Goal: Task Accomplishment & Management: Use online tool/utility

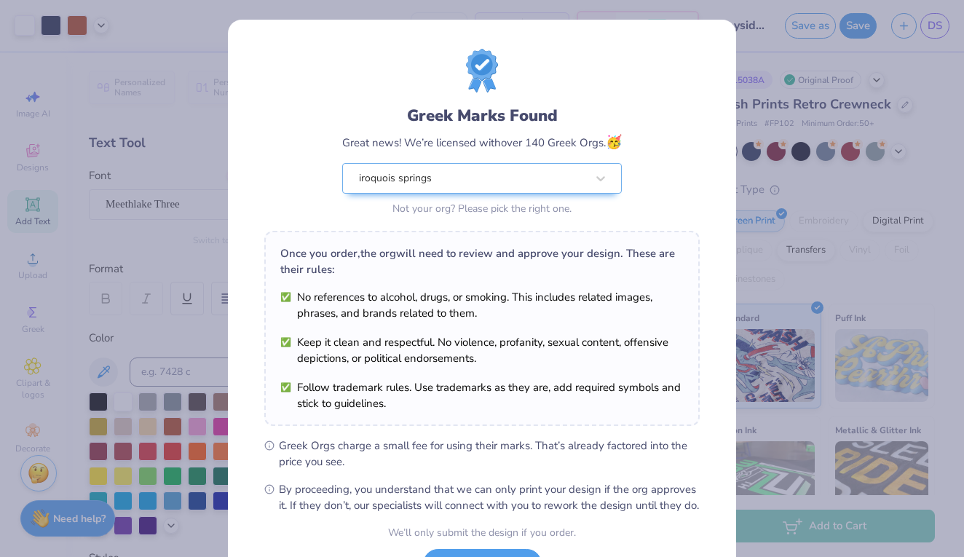
click at [480, 540] on div "We’ll only submit the design if you order." at bounding box center [482, 532] width 188 height 15
click at [560, 174] on div "iroquois springs" at bounding box center [472, 178] width 230 height 29
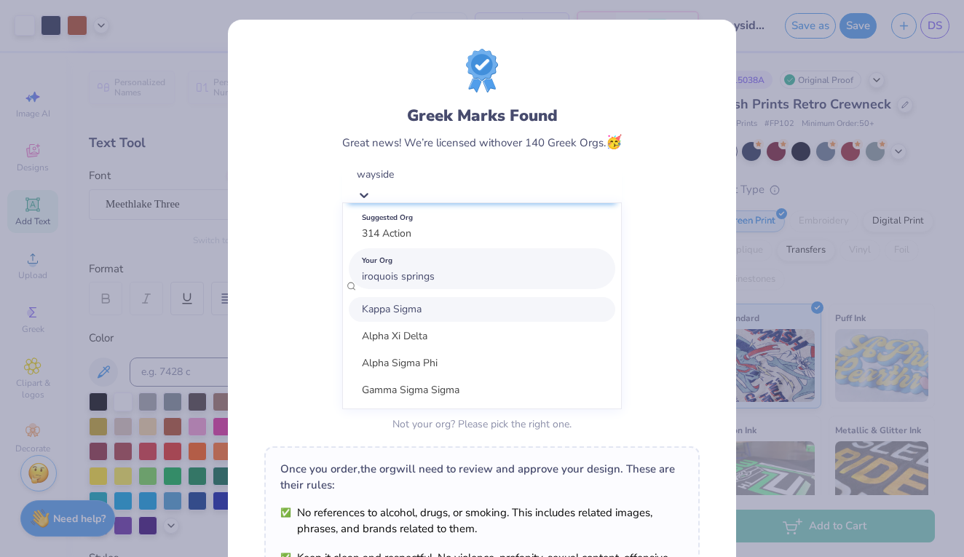
click at [504, 276] on div "Your Org iroquois springs" at bounding box center [482, 268] width 266 height 41
type input "wayside"
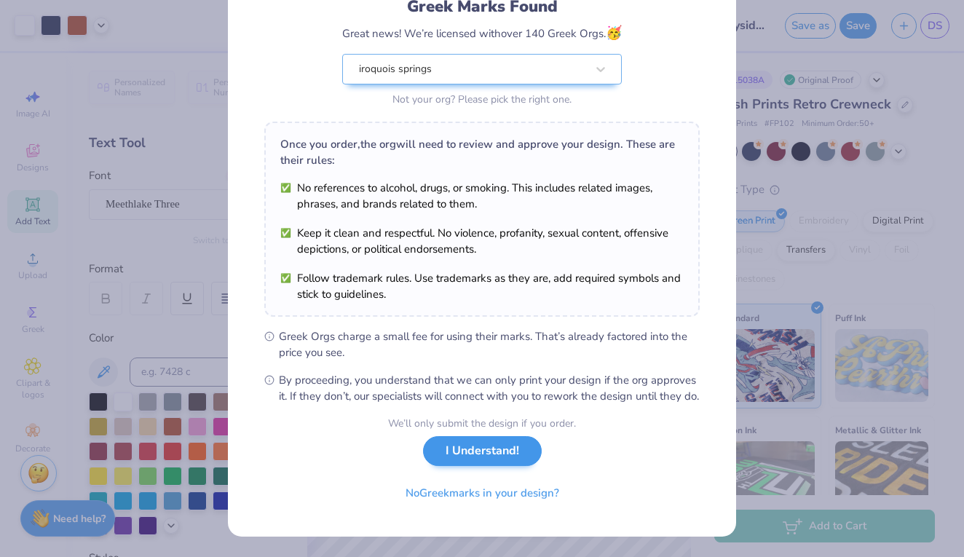
scroll to position [124, 0]
click at [507, 446] on button "I Understand!" at bounding box center [482, 451] width 119 height 30
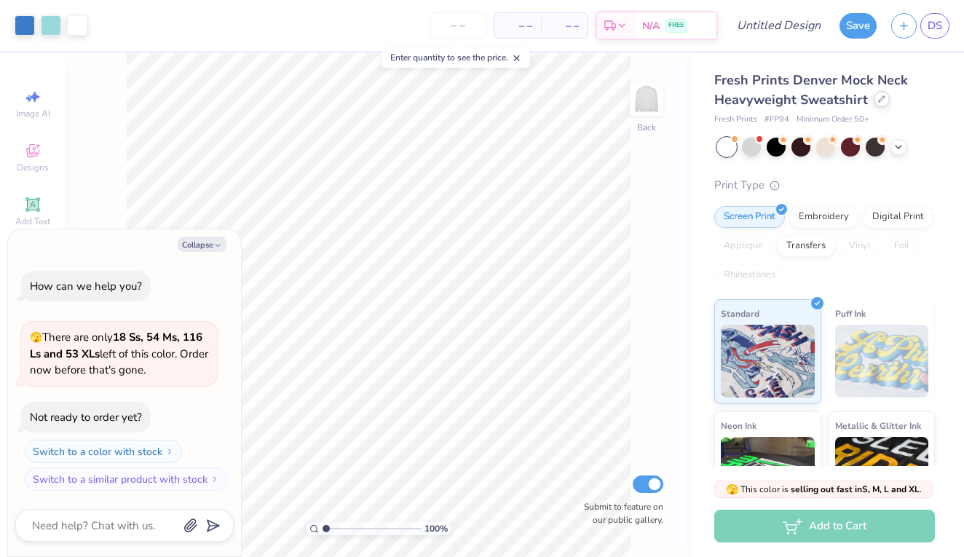
click at [879, 101] on icon at bounding box center [882, 99] width 6 height 6
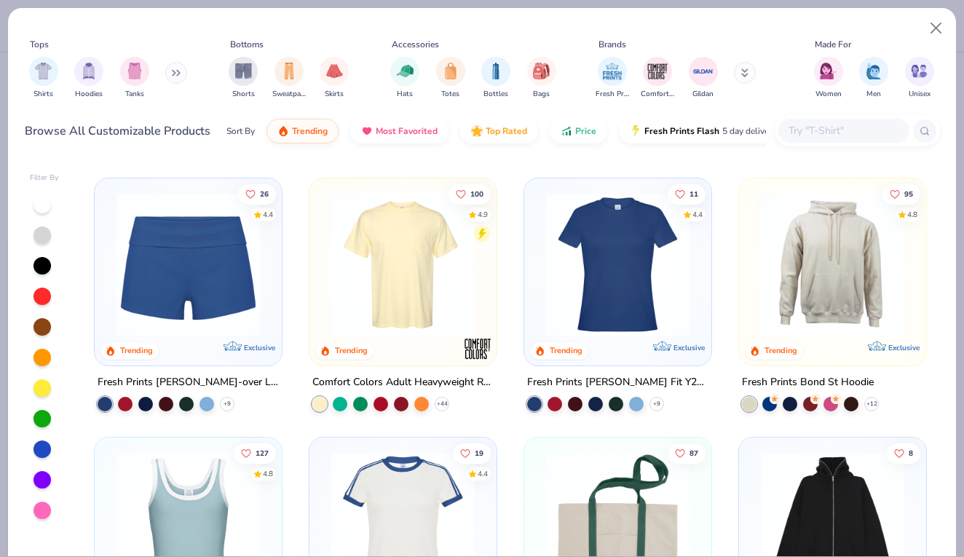
scroll to position [1032, 0]
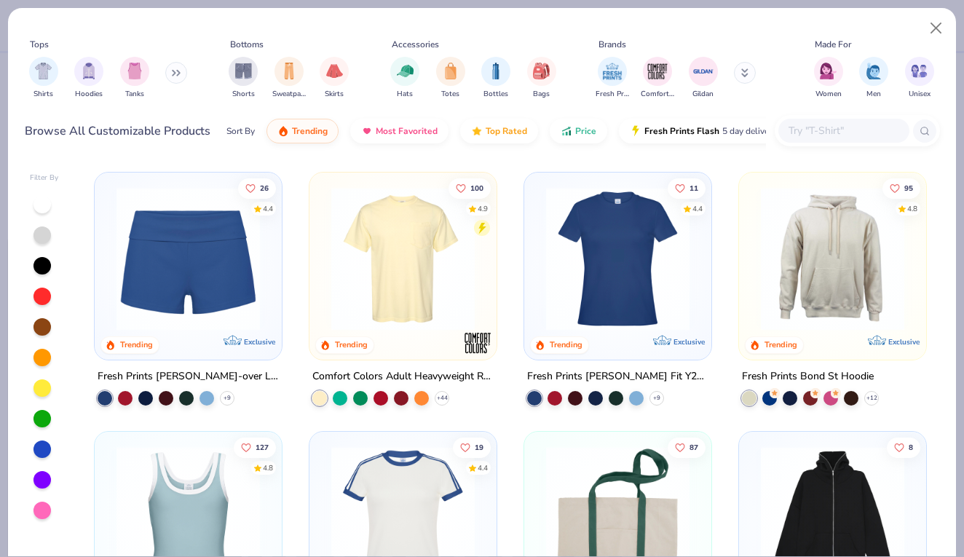
click at [841, 481] on img at bounding box center [832, 517] width 158 height 143
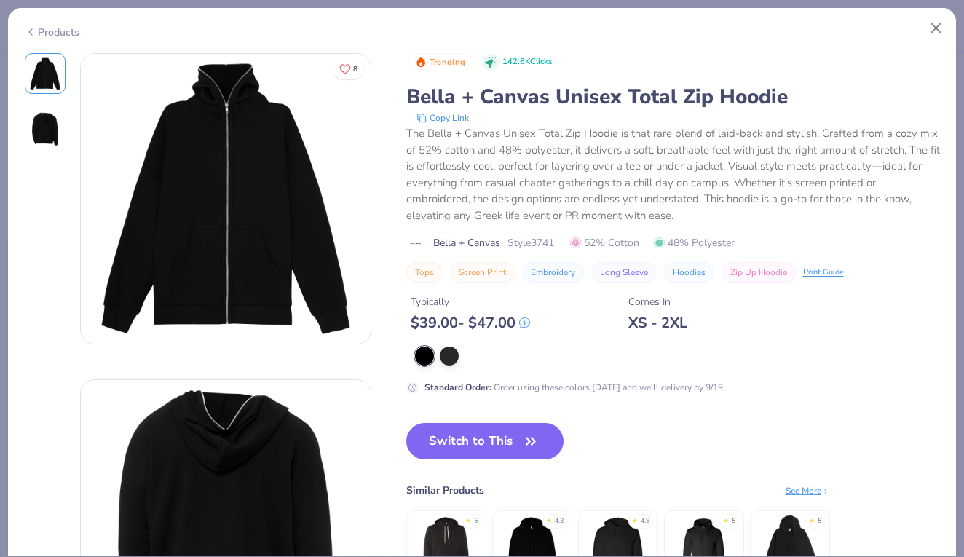
click at [57, 46] on div "Products 8 Trending 142.6K Clicks Bella + Canvas Unisex Total Zip Hoodie Copy L…" at bounding box center [481, 282] width 949 height 550
click at [56, 28] on div "Products" at bounding box center [52, 32] width 55 height 15
type textarea "x"
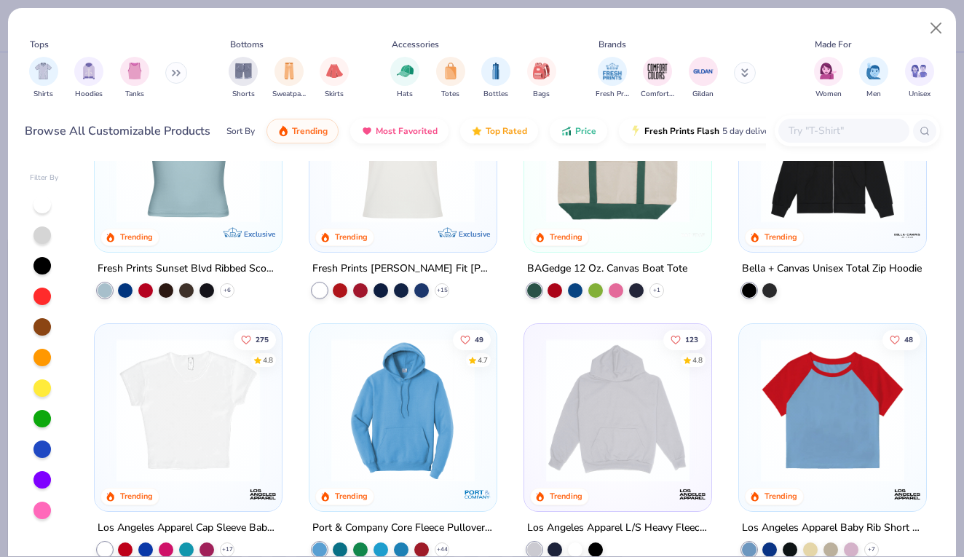
scroll to position [1403, 0]
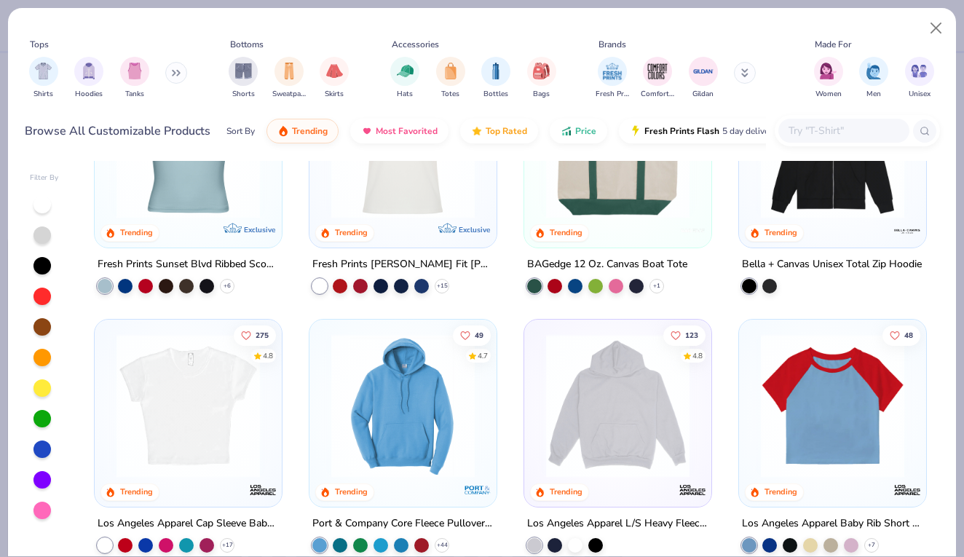
click at [799, 135] on input "text" at bounding box center [843, 130] width 112 height 17
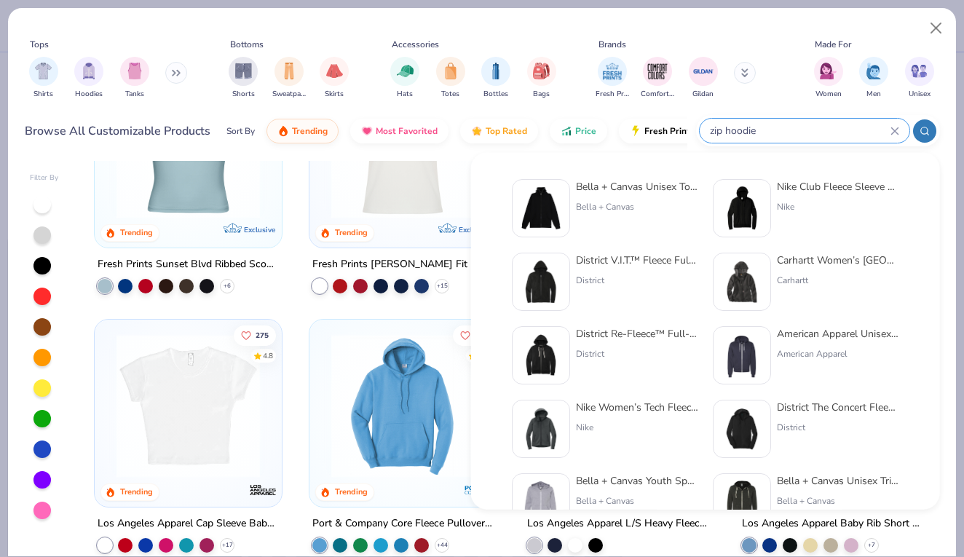
type input "zip hoodie"
click at [626, 327] on div "District Re-Fleece™ Full- Zip Hoodie" at bounding box center [637, 333] width 122 height 15
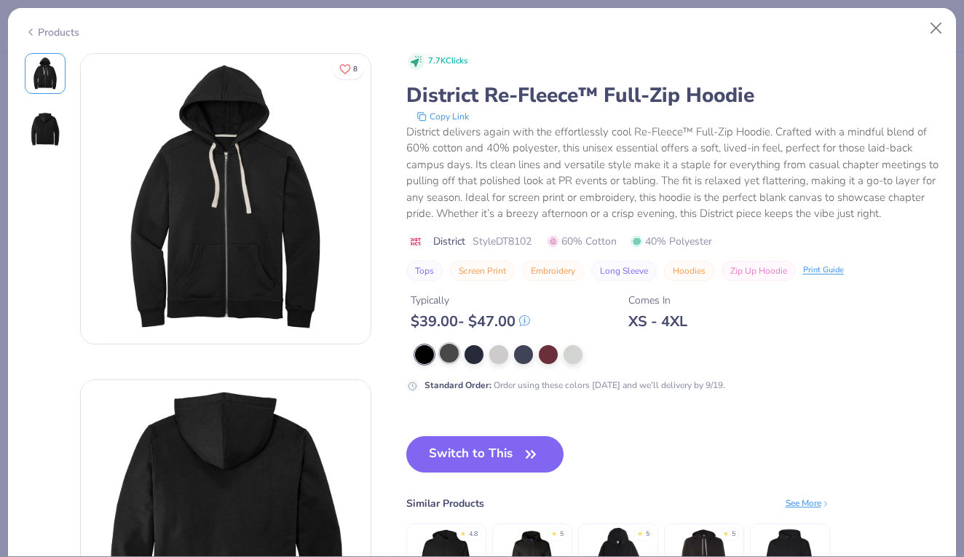
click at [454, 352] on div at bounding box center [449, 353] width 19 height 19
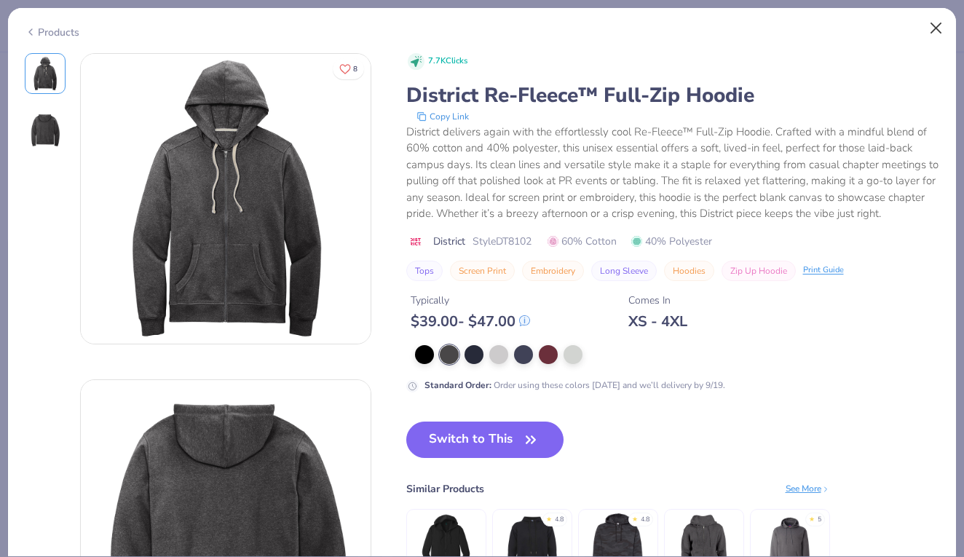
click at [930, 31] on button "Close" at bounding box center [936, 29] width 28 height 28
type textarea "x"
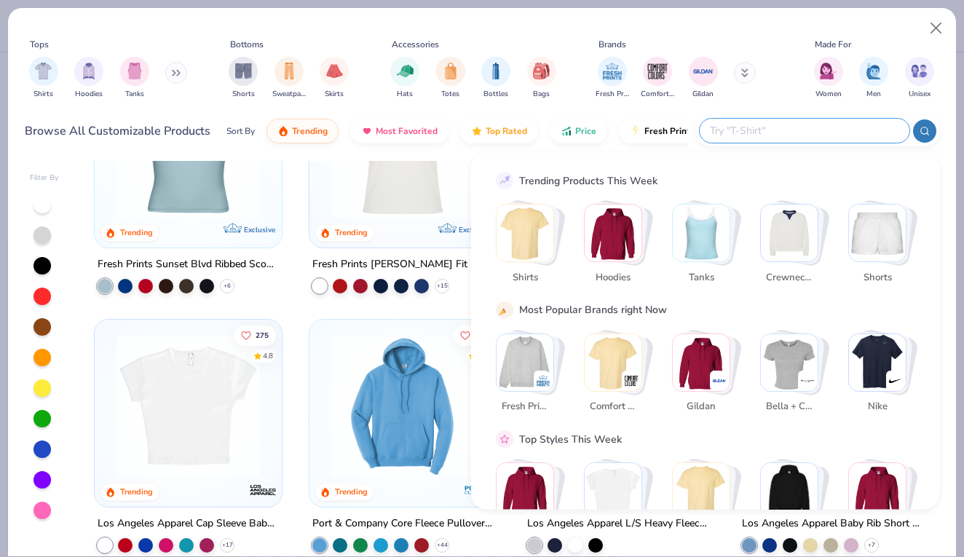
click at [812, 128] on input "text" at bounding box center [803, 130] width 191 height 17
type input "zip hoodie"
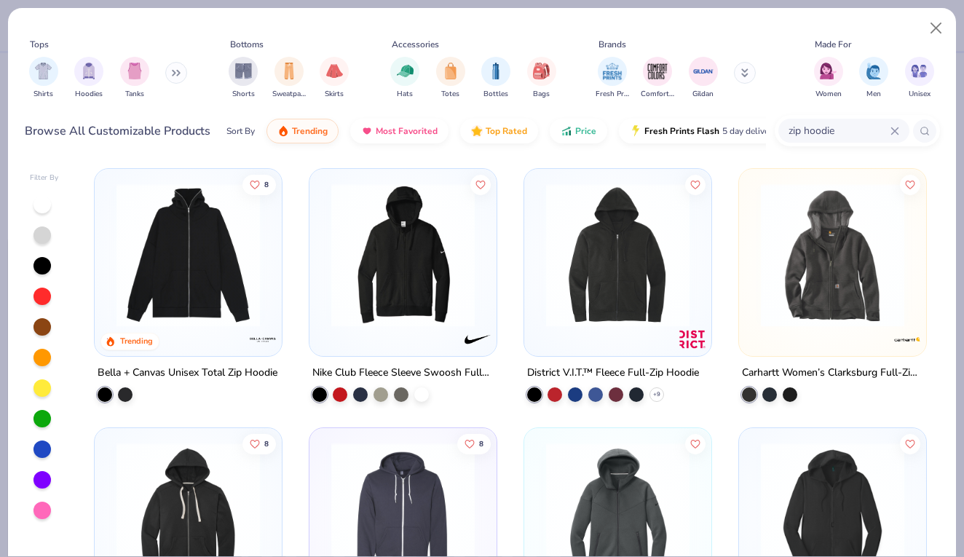
scroll to position [15, 0]
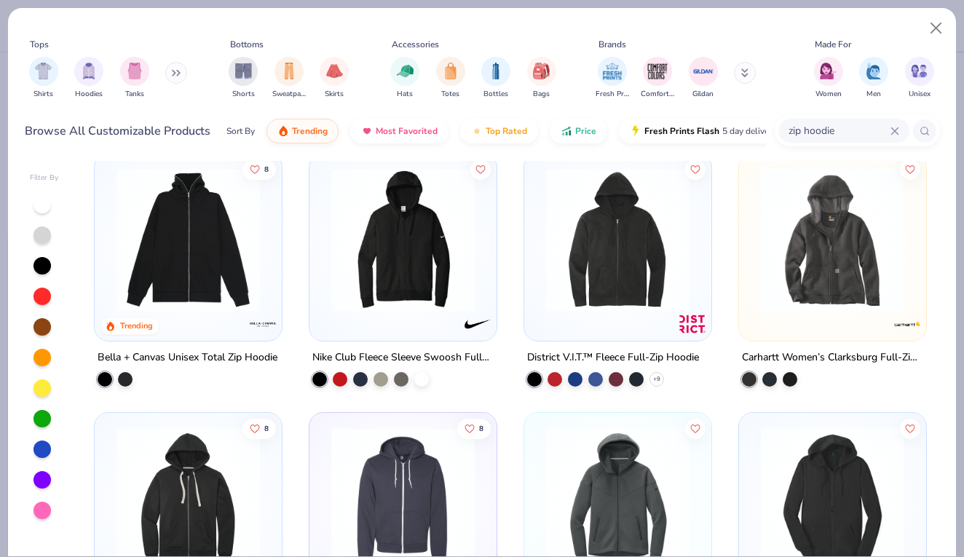
click at [609, 248] on img at bounding box center [618, 239] width 158 height 143
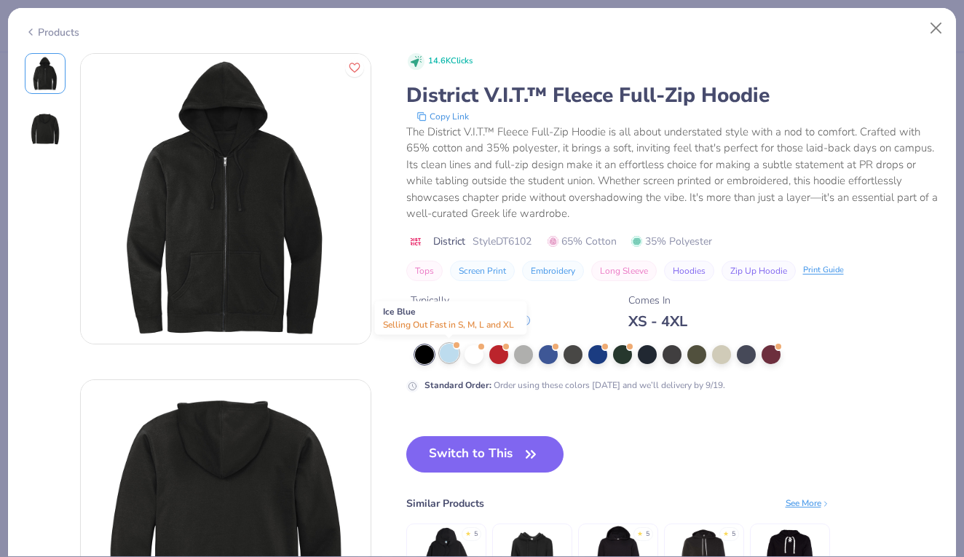
click at [449, 352] on div at bounding box center [449, 353] width 19 height 19
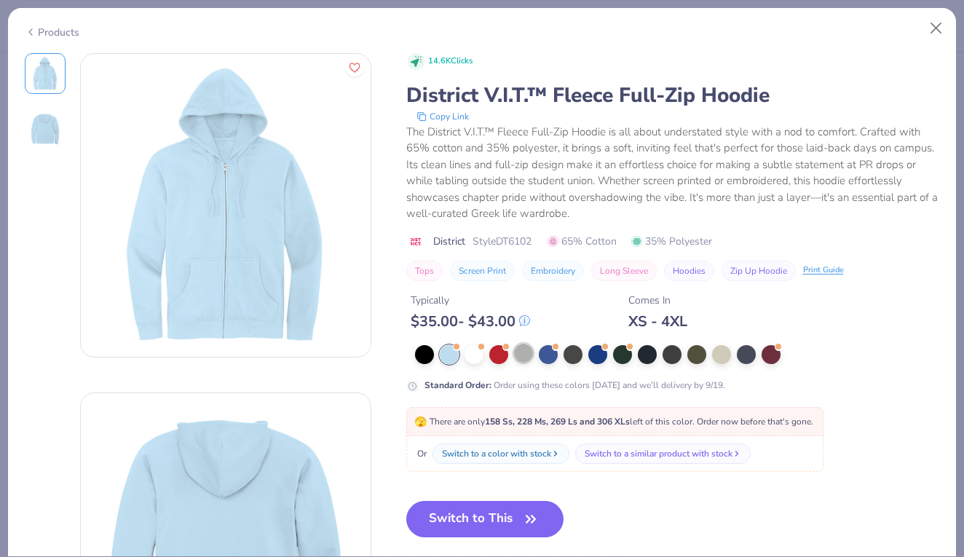
click at [518, 353] on div at bounding box center [523, 353] width 19 height 19
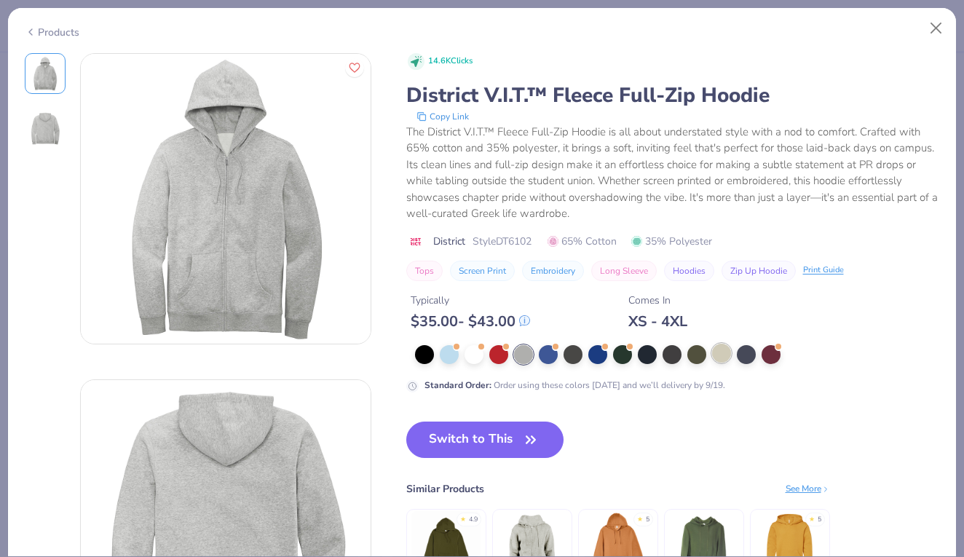
click at [719, 350] on div at bounding box center [721, 353] width 19 height 19
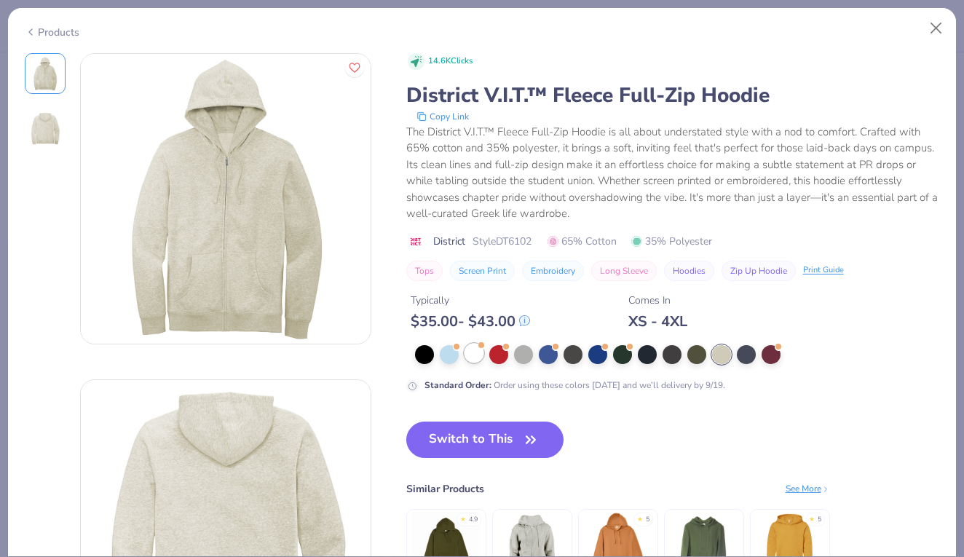
click at [471, 352] on div at bounding box center [473, 353] width 19 height 19
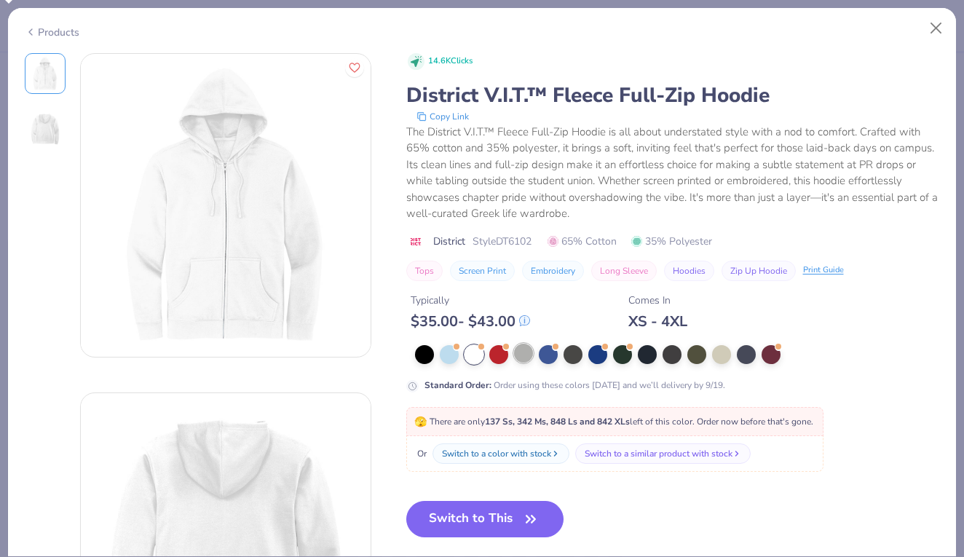
click at [519, 356] on div at bounding box center [523, 353] width 19 height 19
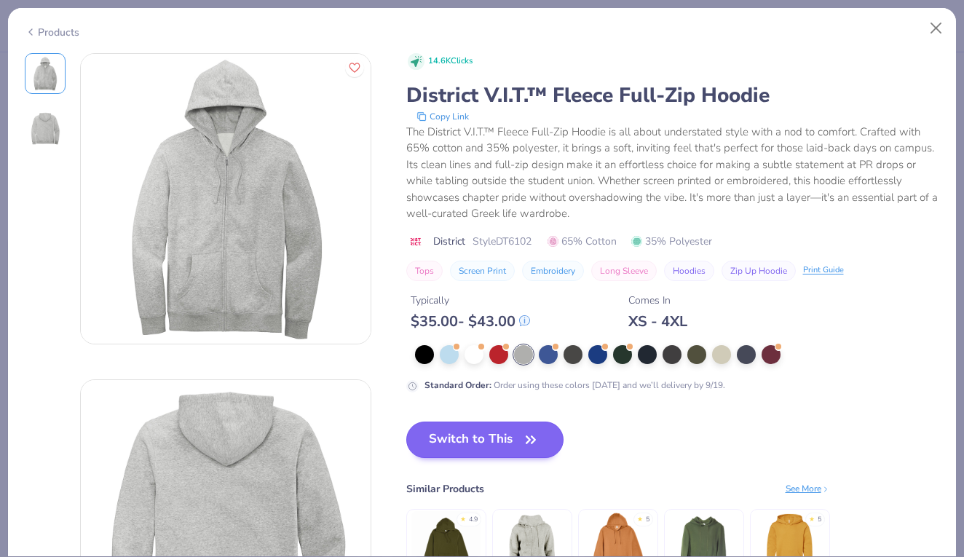
click at [488, 437] on button "Switch to This" at bounding box center [485, 439] width 158 height 36
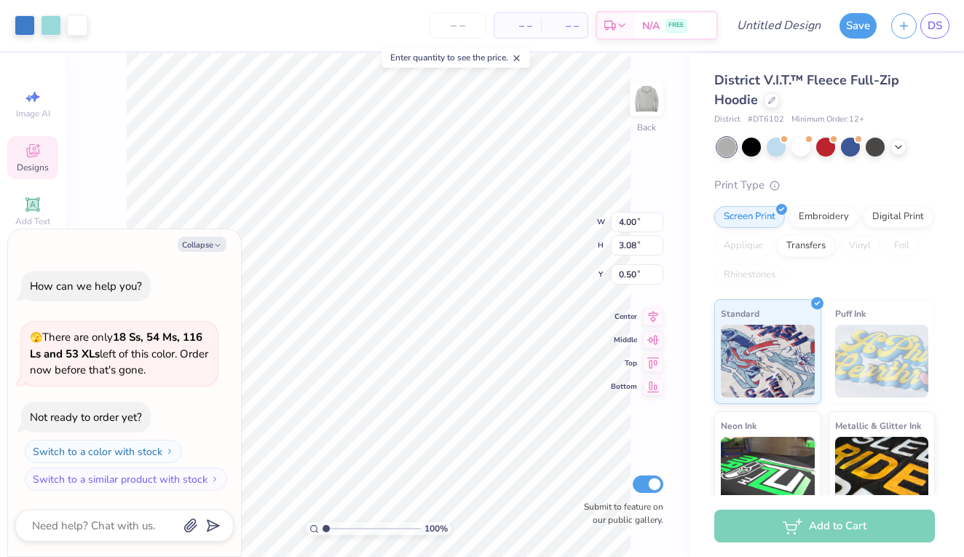
type textarea "x"
type input "1.46"
type textarea "x"
type input "0.50"
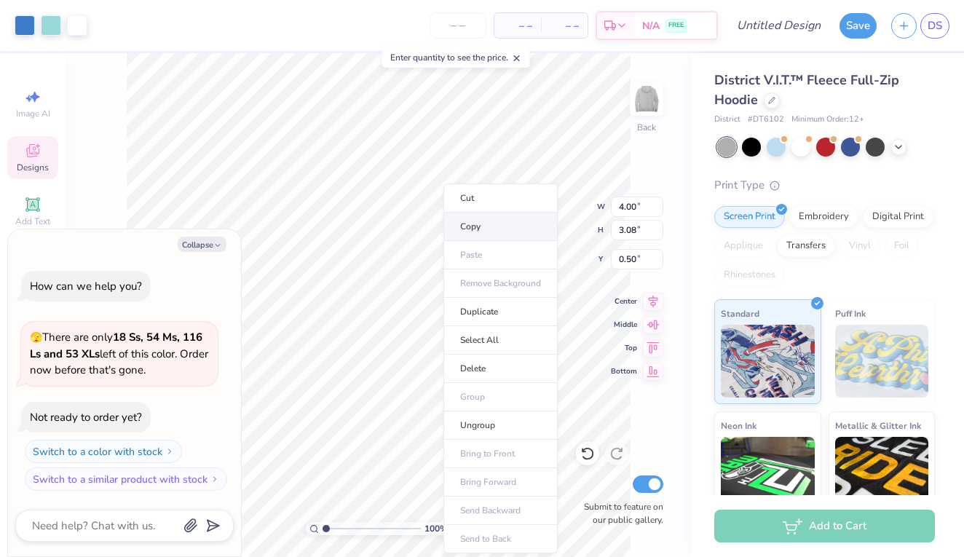
click at [474, 231] on li "Copy" at bounding box center [500, 227] width 114 height 28
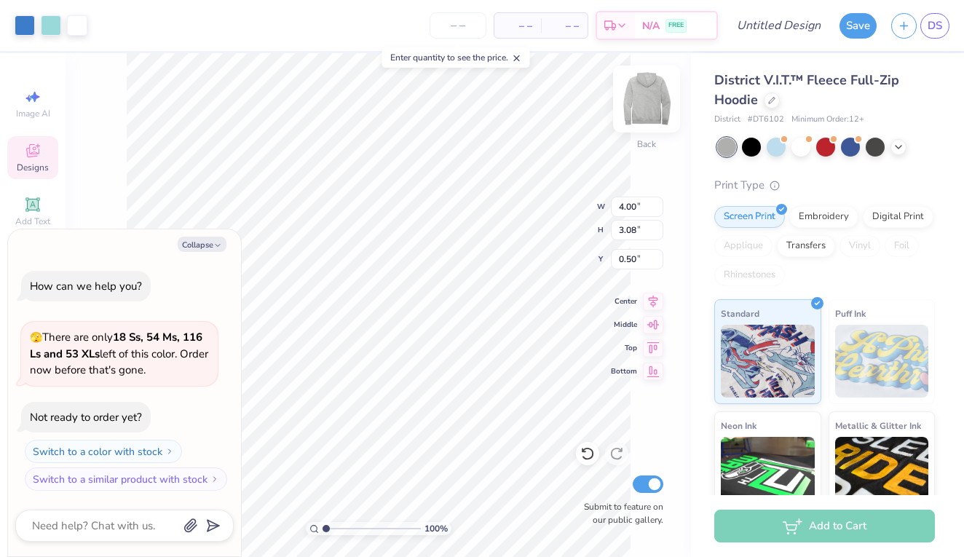
click at [638, 107] on img at bounding box center [646, 99] width 58 height 58
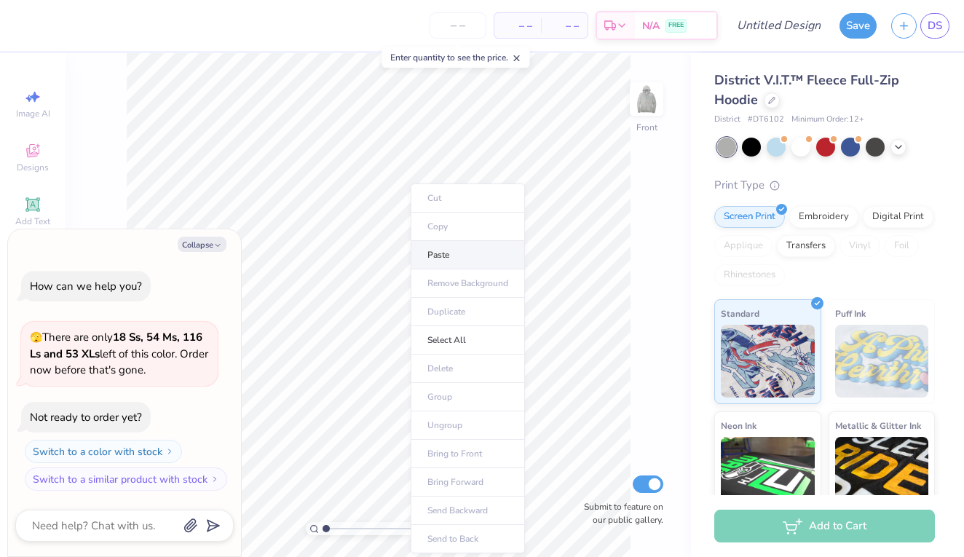
click at [446, 251] on li "Paste" at bounding box center [468, 255] width 114 height 28
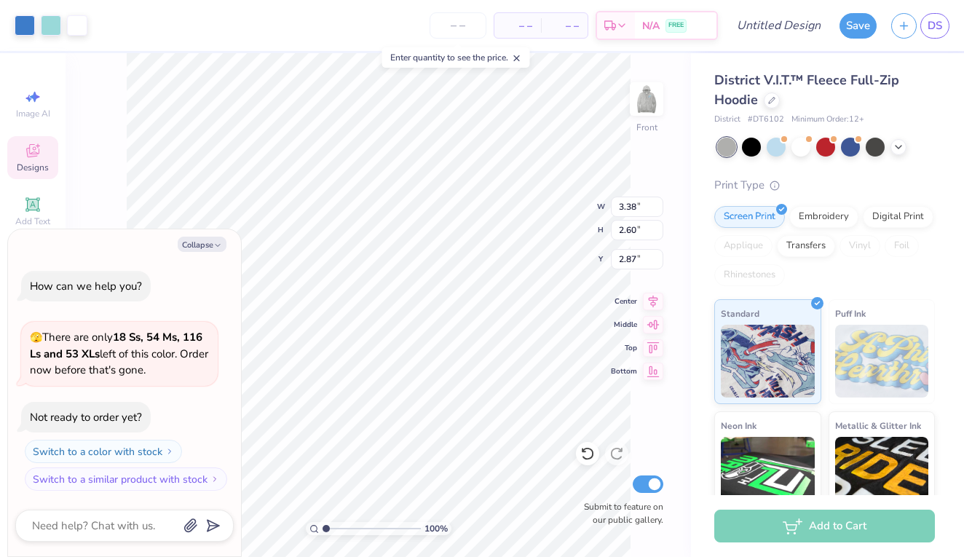
type textarea "x"
type input "7.90"
type textarea "x"
type input "8.45"
type input "6.52"
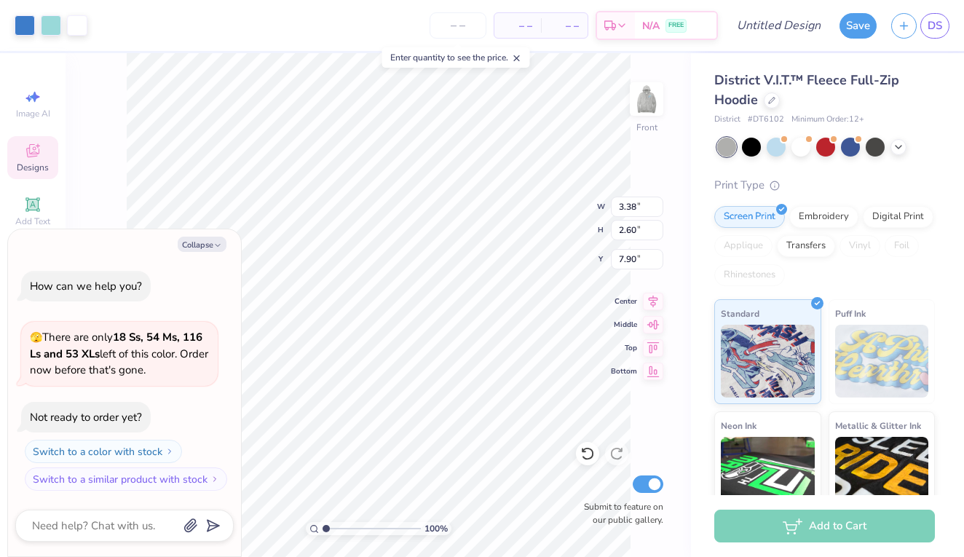
type input "3.98"
type textarea "x"
type input "10.97"
type input "8.45"
type input "2.05"
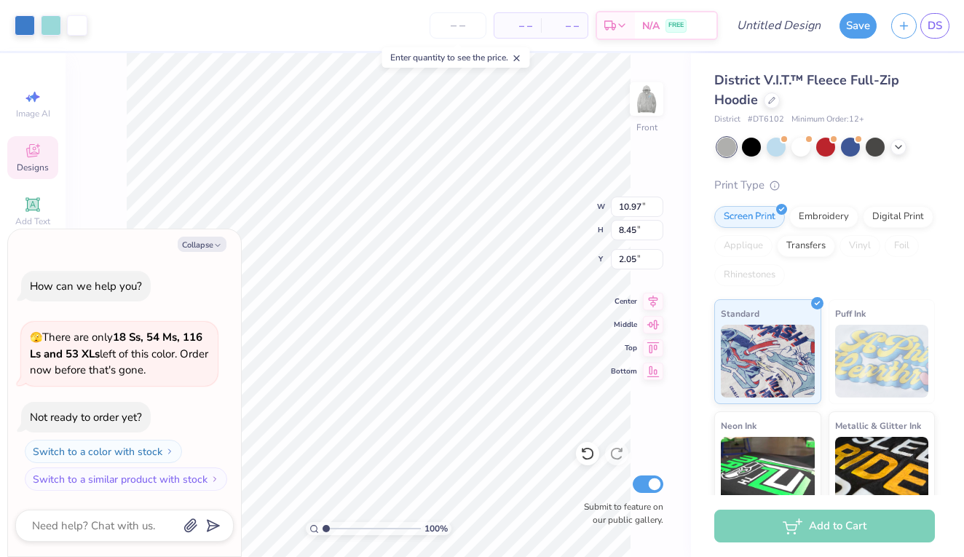
type textarea "x"
type input "3.00"
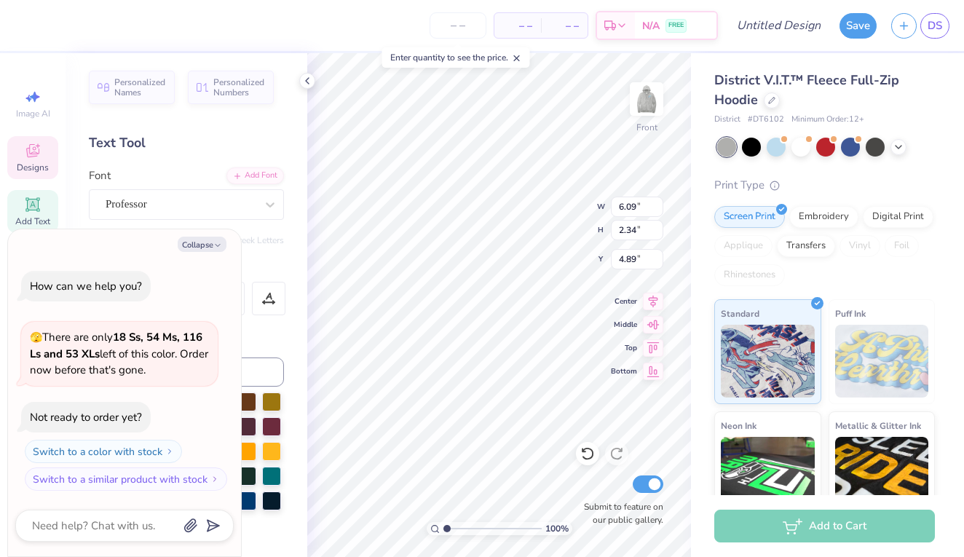
type textarea "x"
type textarea "Tri"
type textarea "x"
type textarea "Tri"
type textarea "x"
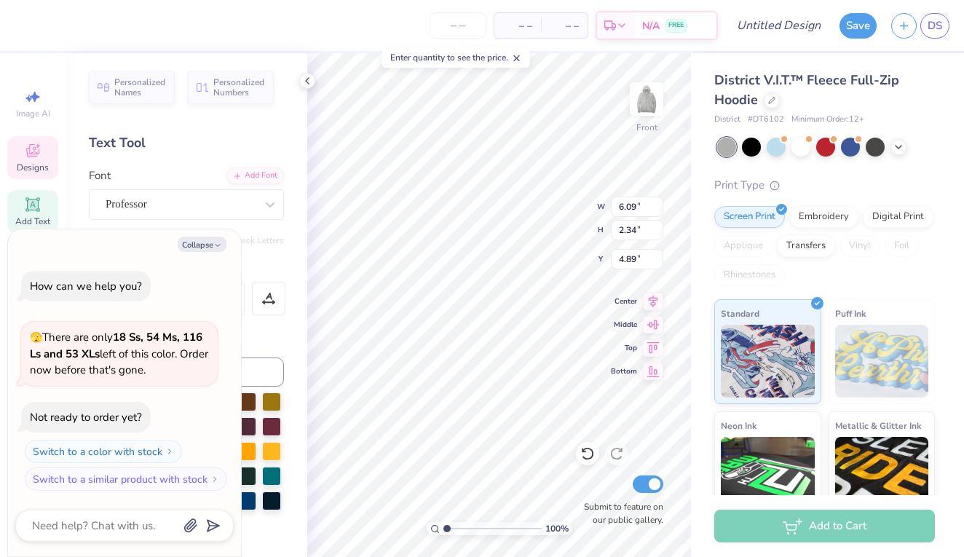
type textarea "Tr"
type textarea "x"
type textarea "T"
type textarea "x"
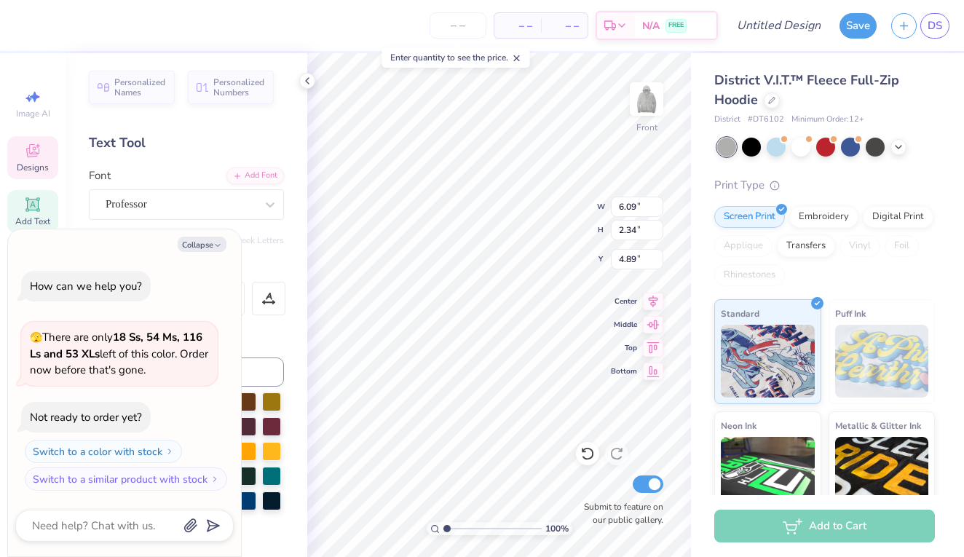
type textarea "W"
type textarea "x"
type textarea "Wa"
type textarea "x"
type textarea "Way"
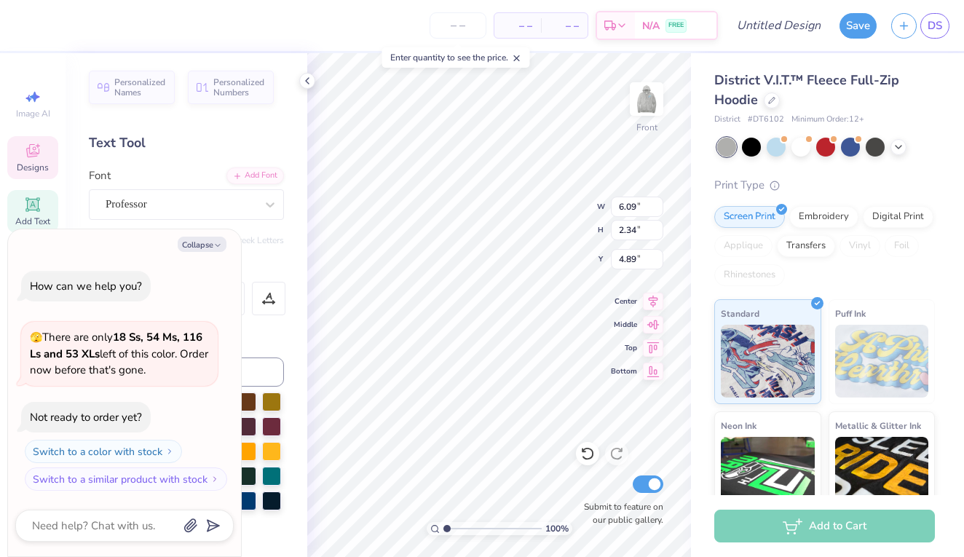
type textarea "x"
type textarea "Ways"
type textarea "x"
type textarea "Waysi"
type textarea "x"
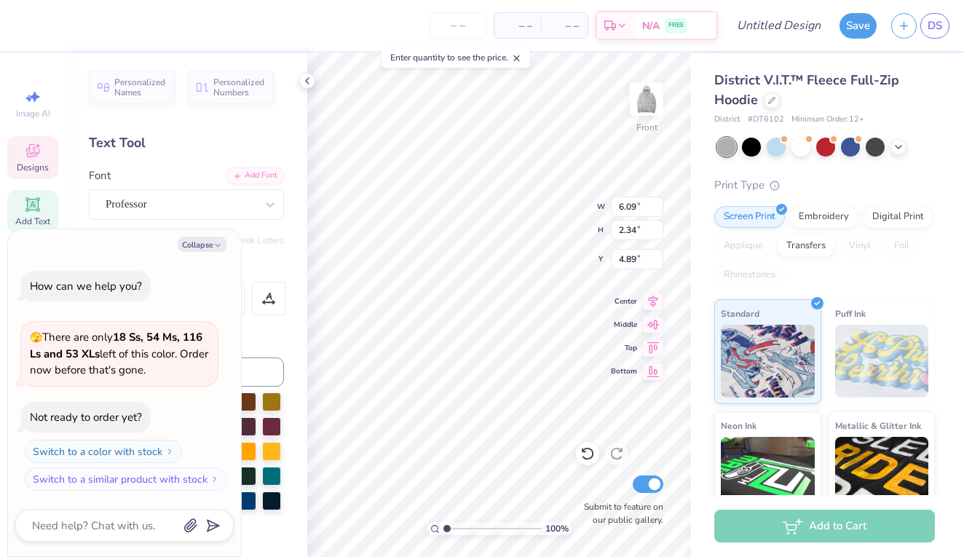
type textarea "Waysid"
type textarea "x"
type textarea "Wayside"
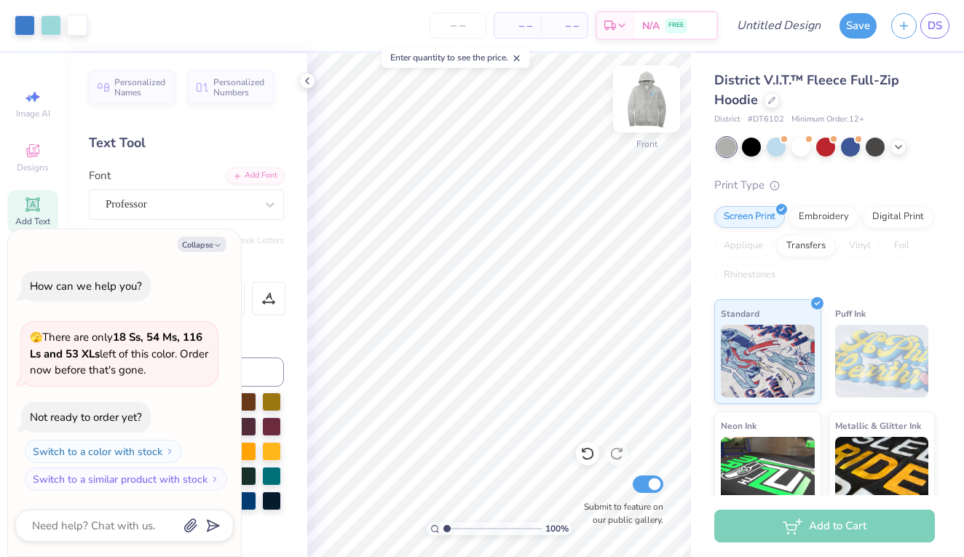
click at [644, 104] on img at bounding box center [646, 99] width 58 height 58
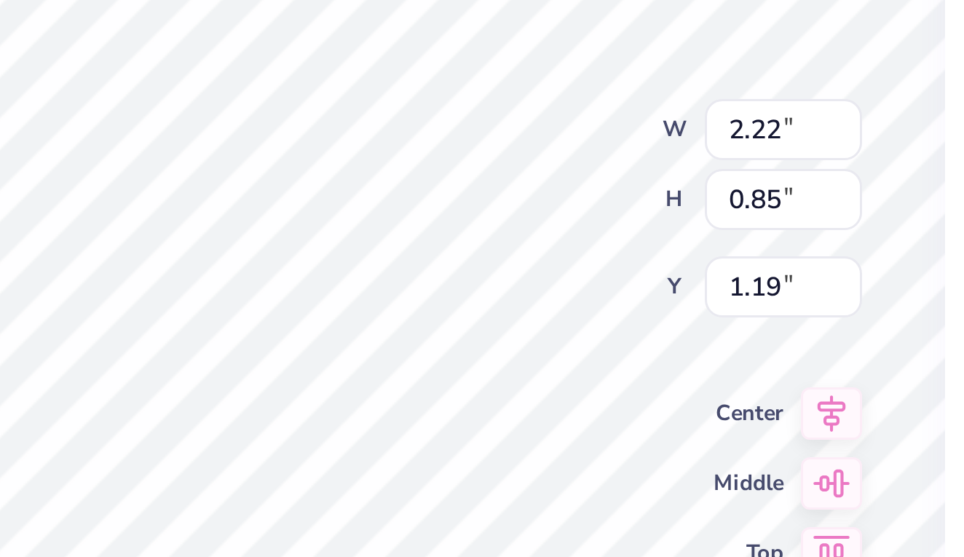
type textarea "x"
type textarea "Tri"
type textarea "x"
type textarea "Tri"
type textarea "x"
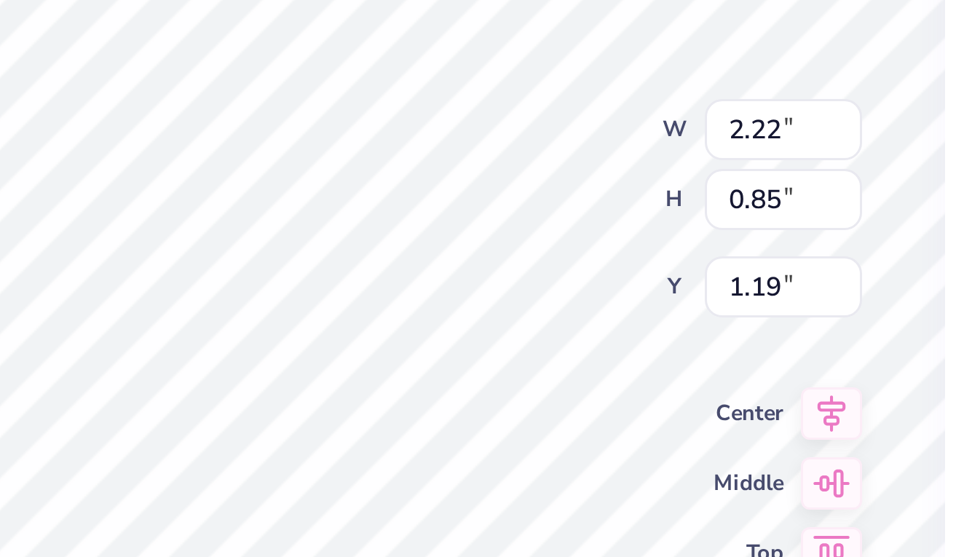
type textarea "Tr"
type textarea "x"
type textarea "T"
type textarea "x"
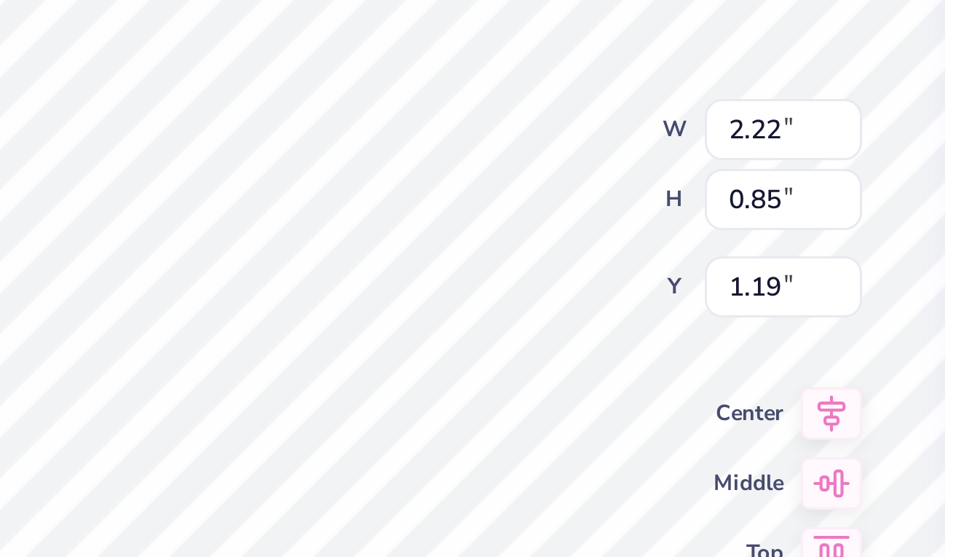
type textarea "W"
type textarea "x"
type textarea "Wa"
type textarea "x"
type textarea "Way"
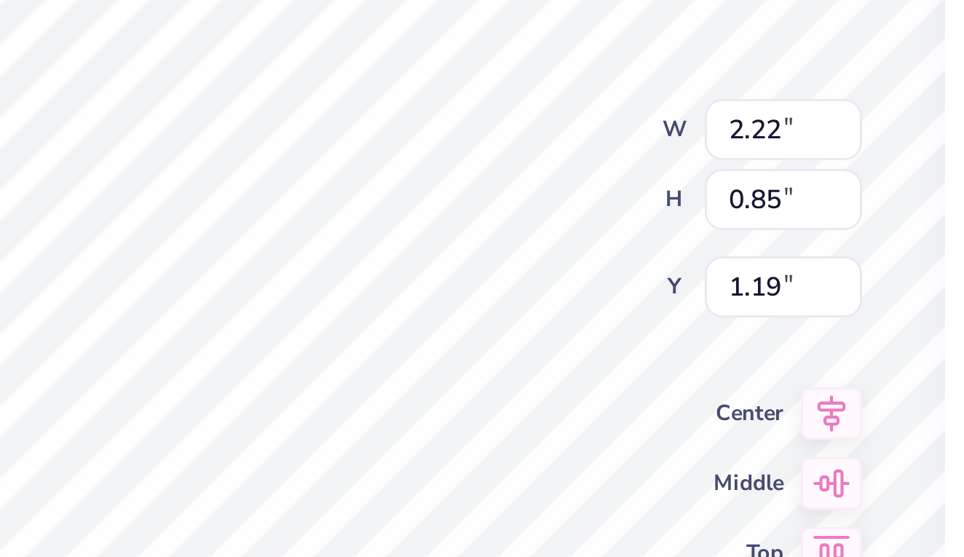
type textarea "x"
type textarea "Ways"
type textarea "x"
type textarea "Waysi"
type textarea "x"
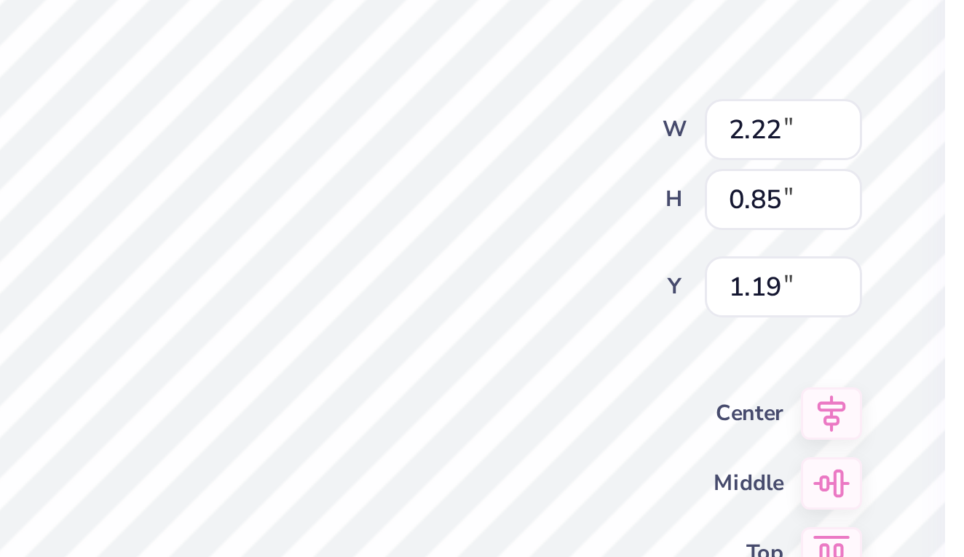
type textarea "Waysid"
type textarea "x"
type textarea "Wayside"
type textarea "x"
type textarea "Wayside"
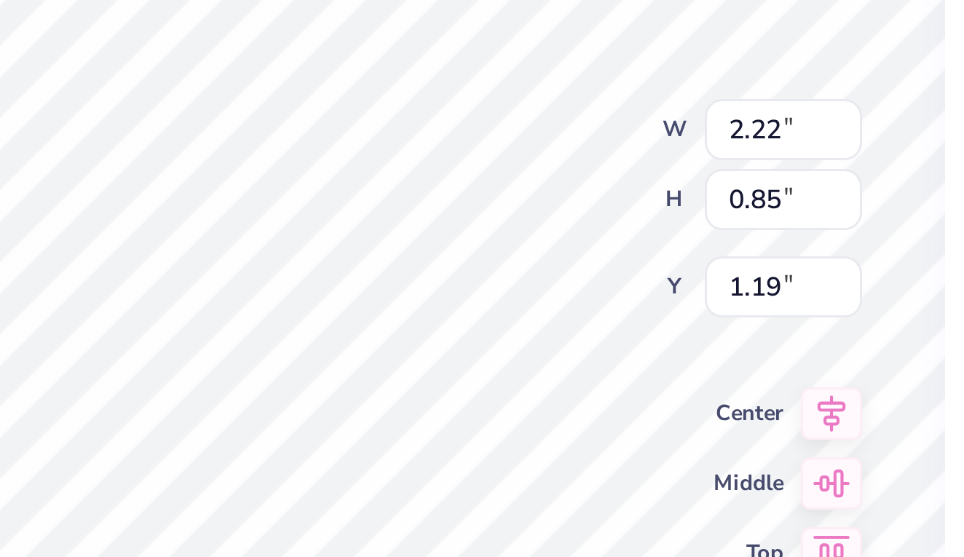
type textarea "x"
type textarea "Wayside"
type textarea "x"
type textarea "Wayside e"
type textarea "x"
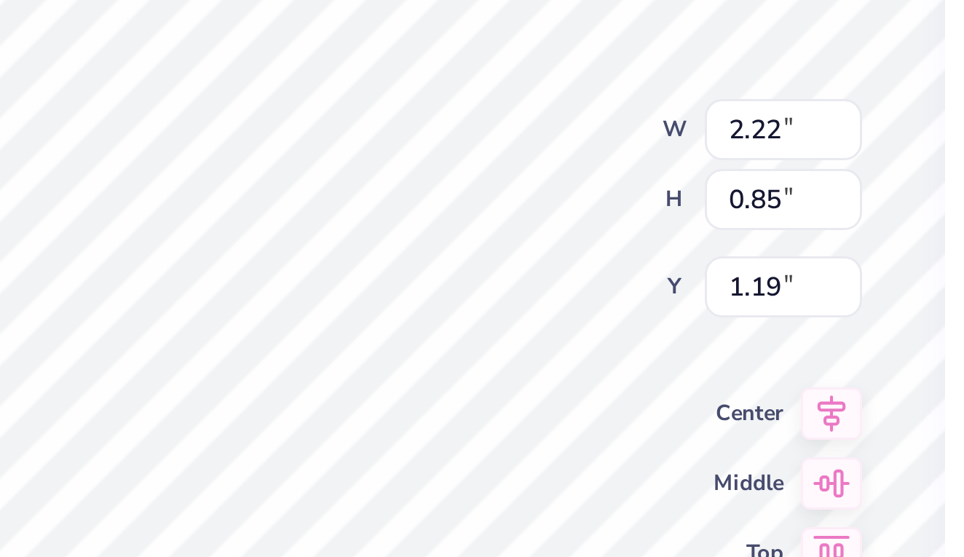
type textarea "Wayside es"
type textarea "x"
type textarea "Wayside est"
type textarea "x"
type textarea "Wayside est."
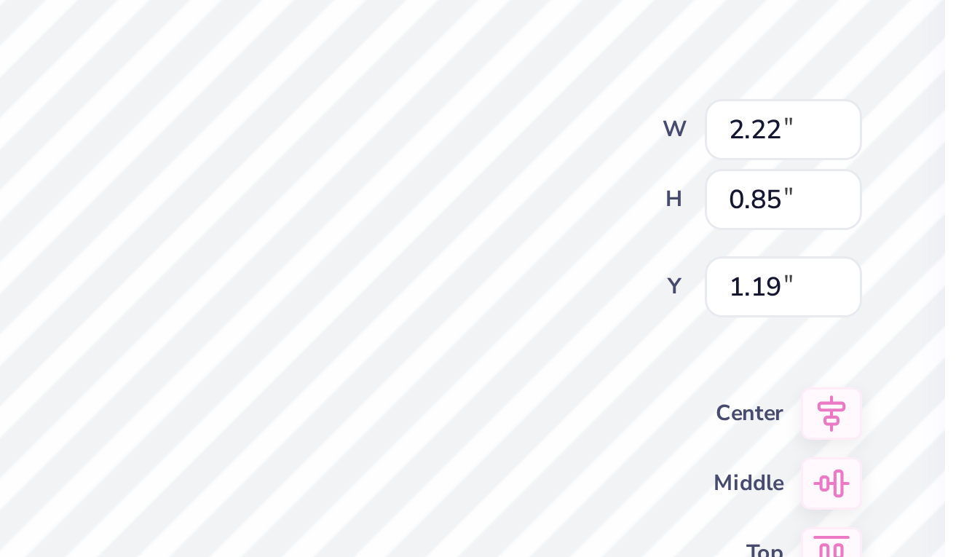
type textarea "x"
type textarea "Wayside est."
type textarea "x"
type textarea "Wayside est. 1"
type textarea "x"
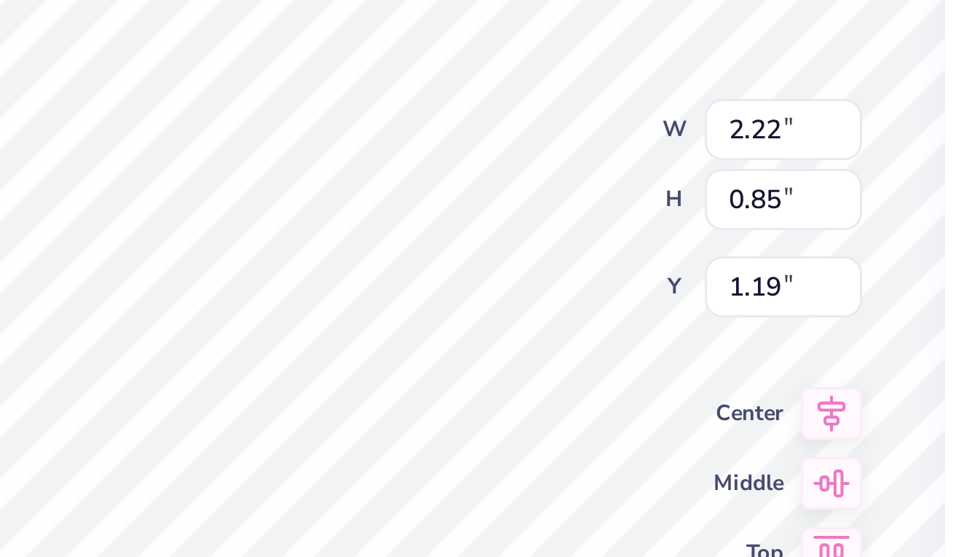
type textarea "Wayside est. 19"
type textarea "x"
type textarea "Wayside est. 191"
type textarea "x"
type textarea "Wayside est. 19"
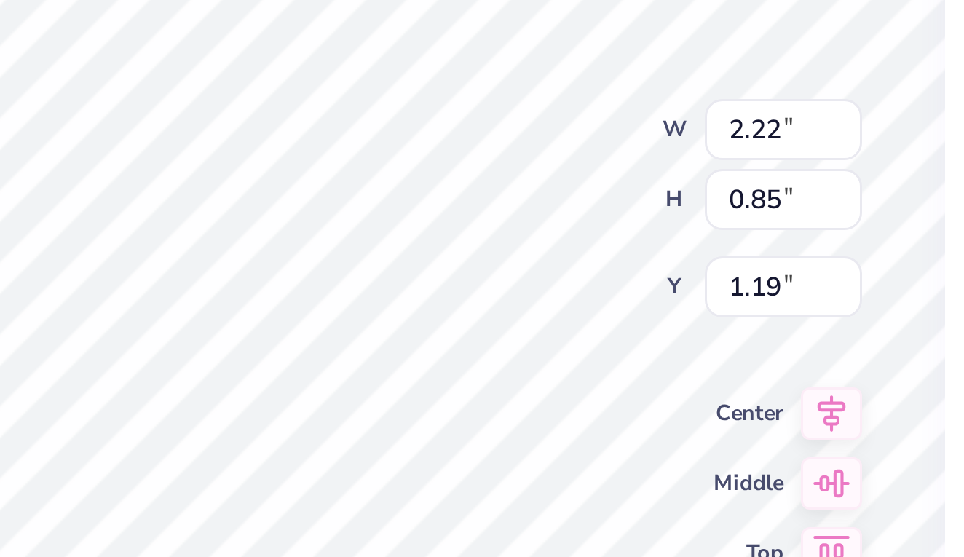
type textarea "x"
type textarea "Wayside est. 196"
type textarea "x"
type textarea "Wayside est. 1969"
type textarea "x"
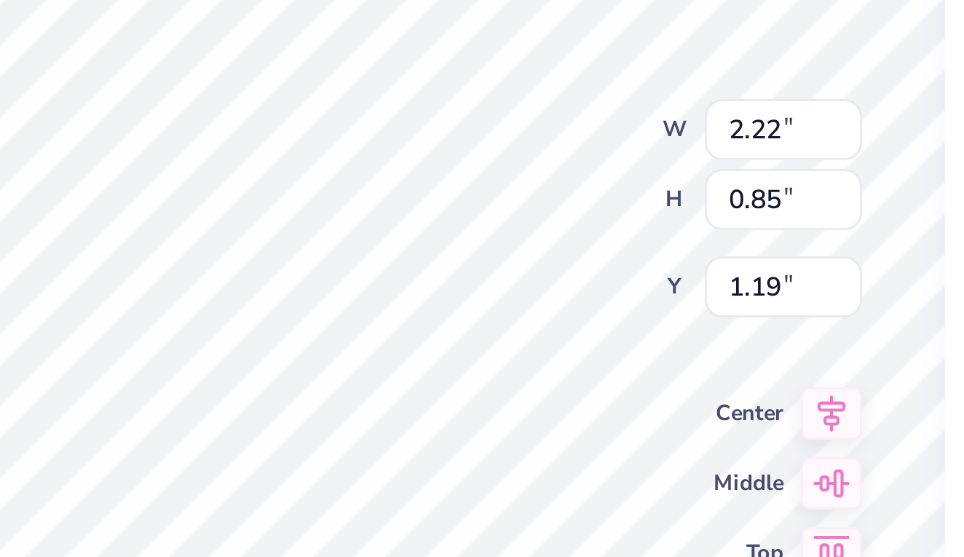
type textarea "Wayside est. 1969"
type textarea "x"
type textarea "Wayside est. 1969"
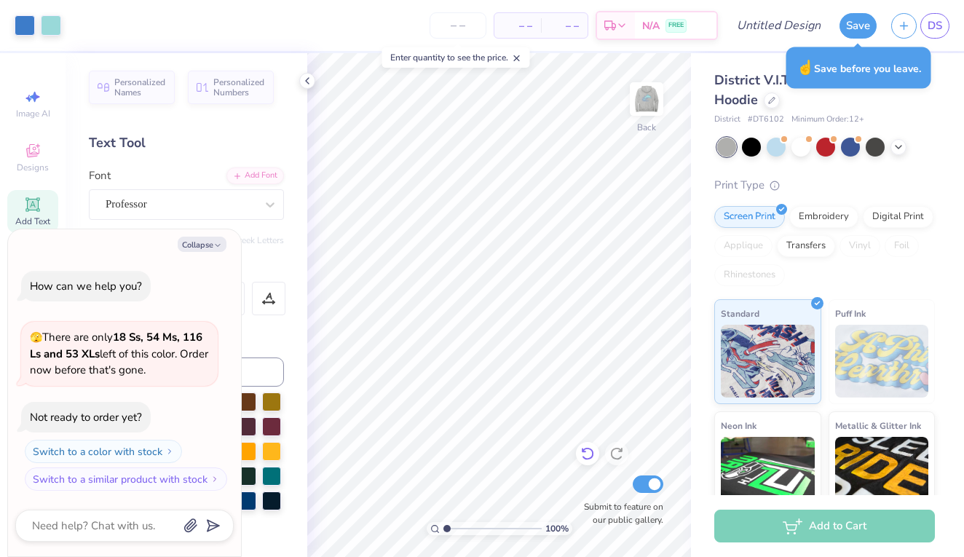
click at [589, 456] on icon at bounding box center [587, 453] width 15 height 15
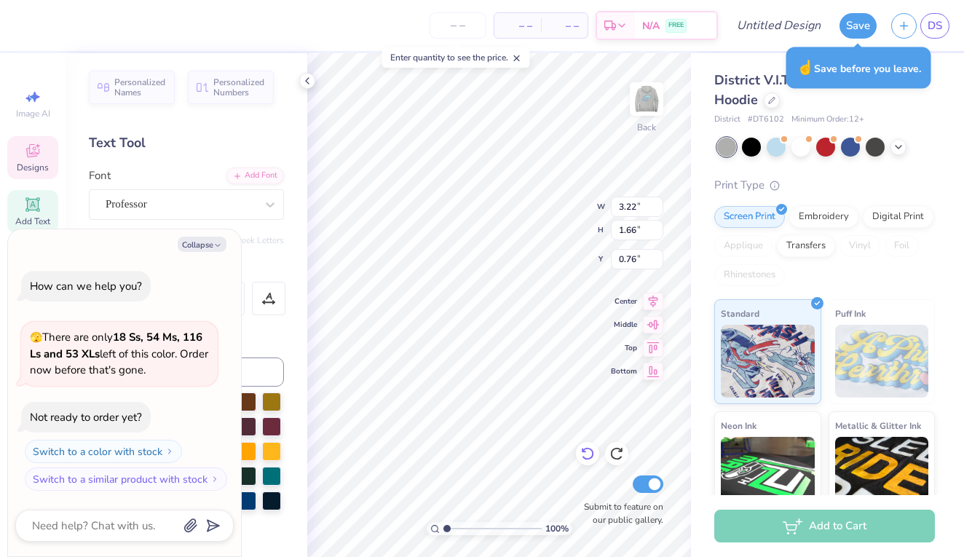
type textarea "x"
type input "4.18"
type textarea "x"
type input "4.00"
type input "3.08"
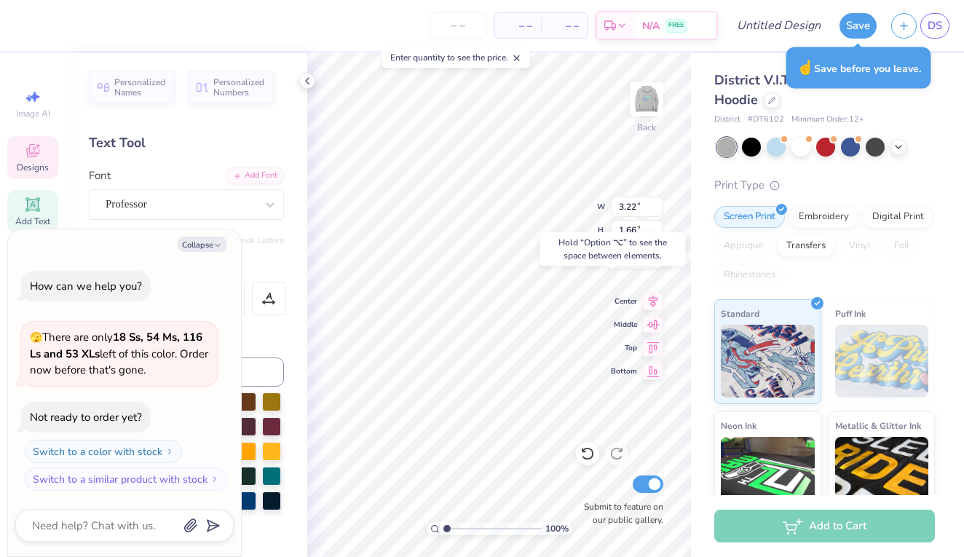
type input "0.54"
type textarea "x"
type input "0.50"
click at [208, 242] on button "Collapse" at bounding box center [202, 244] width 49 height 15
type textarea "x"
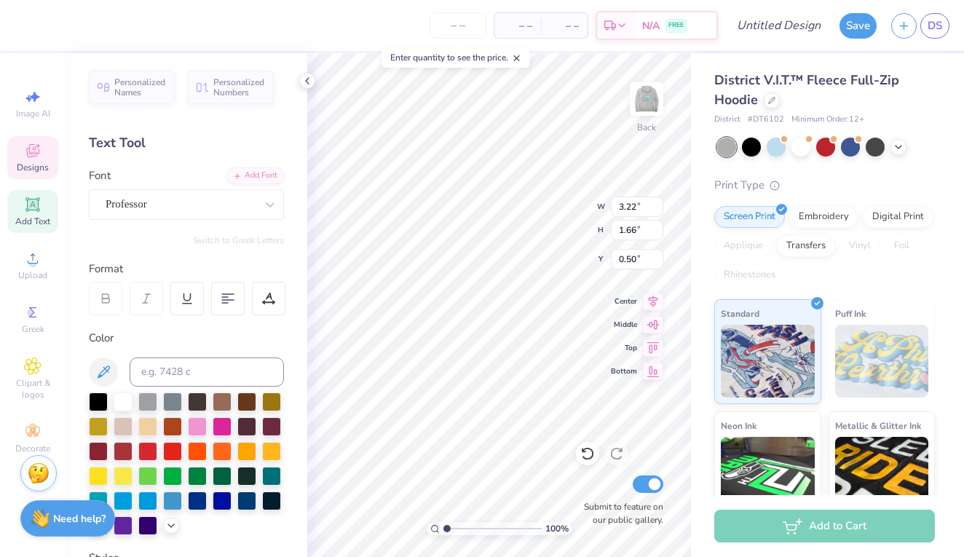
click at [33, 214] on div "Add Text" at bounding box center [32, 211] width 51 height 43
type input "7.64"
type input "2.21"
type input "5.64"
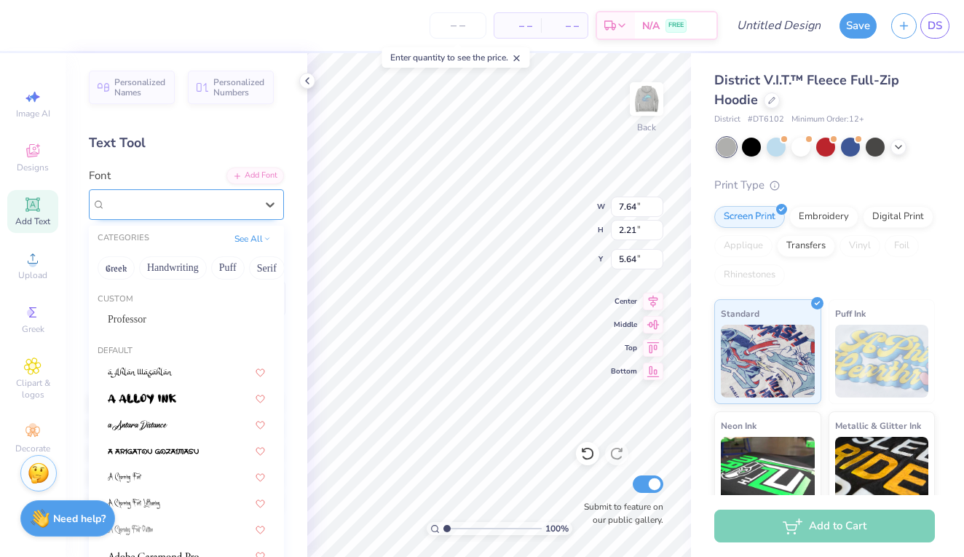
click at [151, 206] on span "Super Dream" at bounding box center [135, 204] width 58 height 17
click at [156, 317] on div "Professor" at bounding box center [186, 319] width 157 height 15
type input "6.42"
type input "2.48"
type input "5.51"
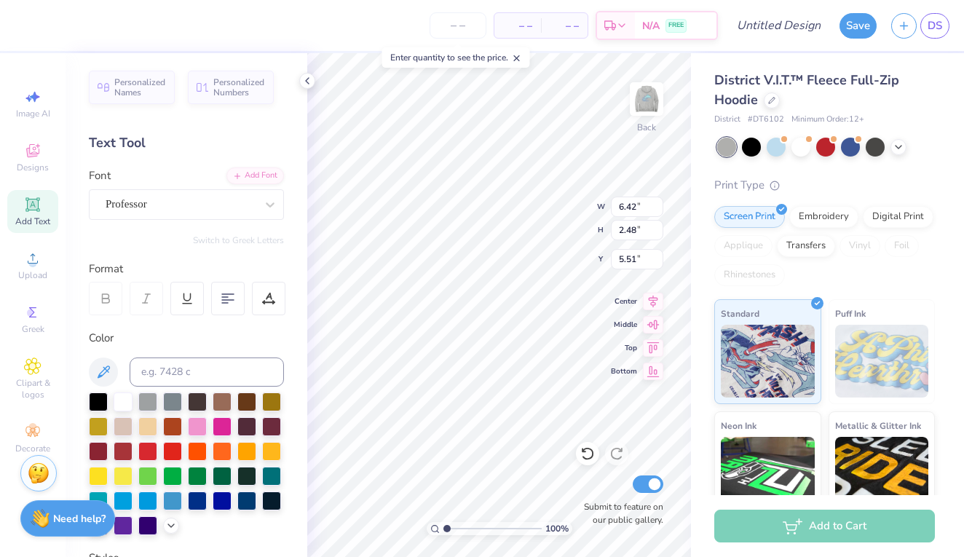
type textarea "T"
type textarea ".Wayside .est 1969"
type input "3.96"
type input "2.15"
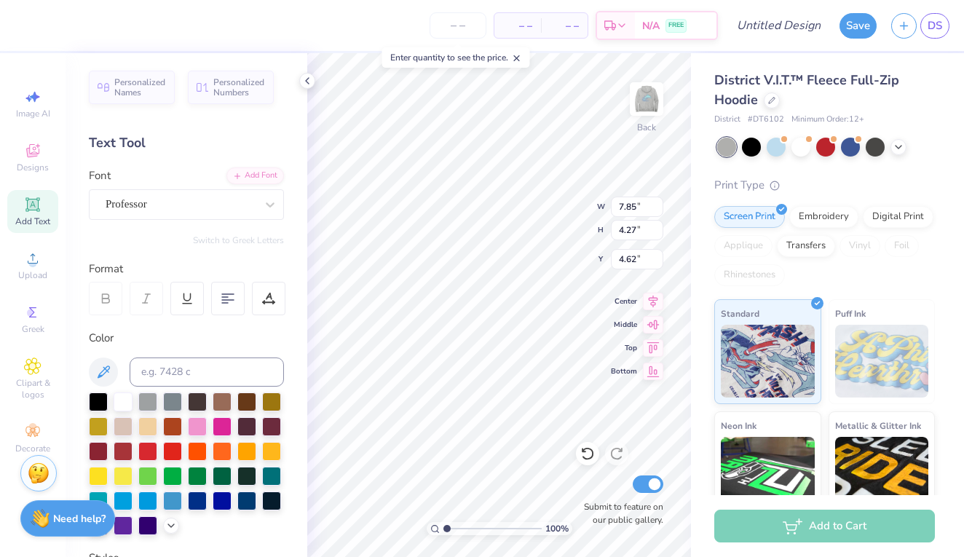
type input "6.73"
click at [111, 301] on icon at bounding box center [105, 298] width 13 height 13
type input "0.85"
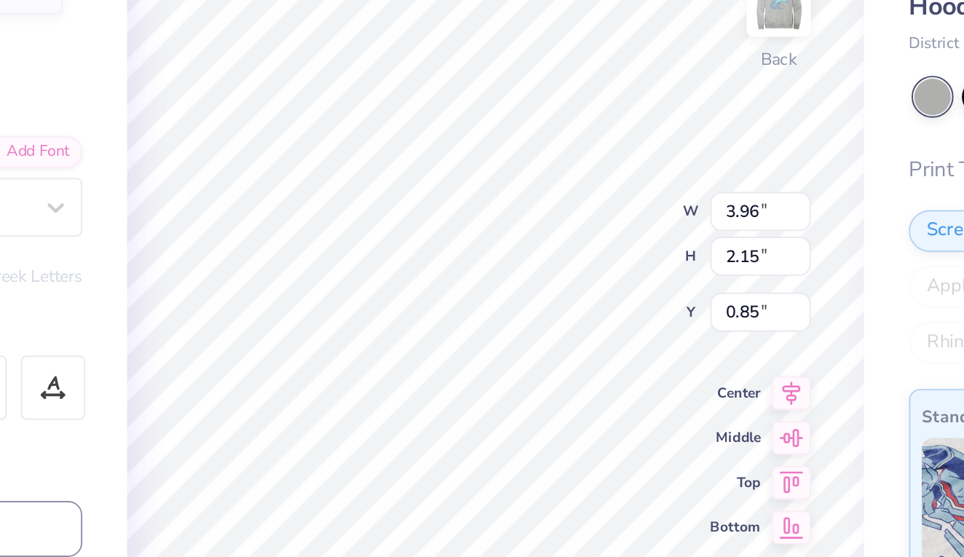
type textarea ".Wayside"
type input "4.10"
type input "1.28"
type input "1.20"
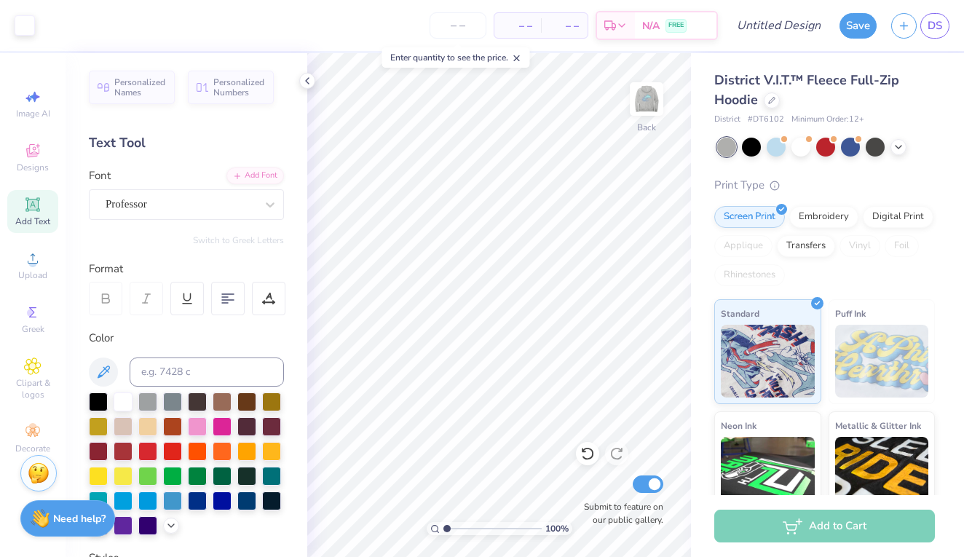
click at [54, 221] on div "Add Text" at bounding box center [32, 211] width 51 height 43
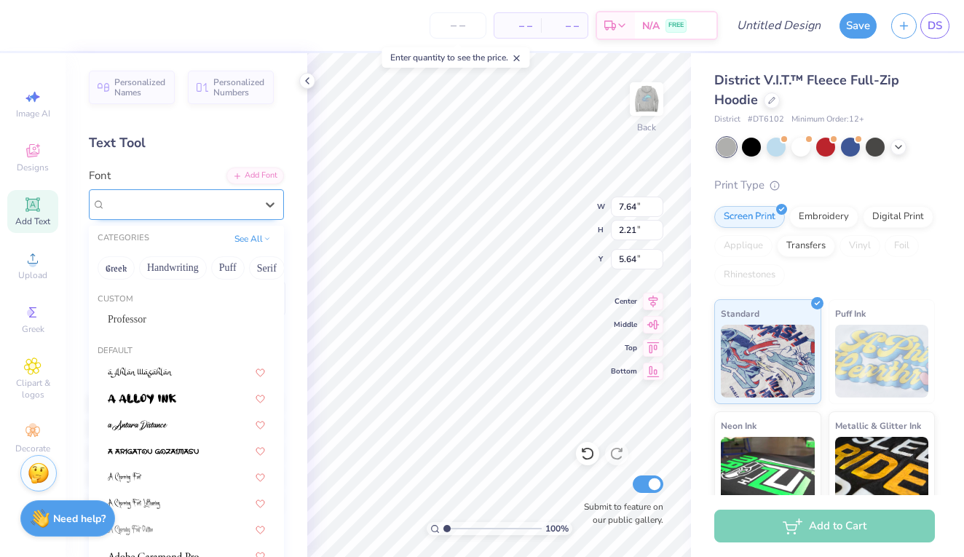
click at [145, 205] on span "Super Dream" at bounding box center [135, 204] width 58 height 17
click at [141, 309] on div "Professor" at bounding box center [186, 319] width 183 height 24
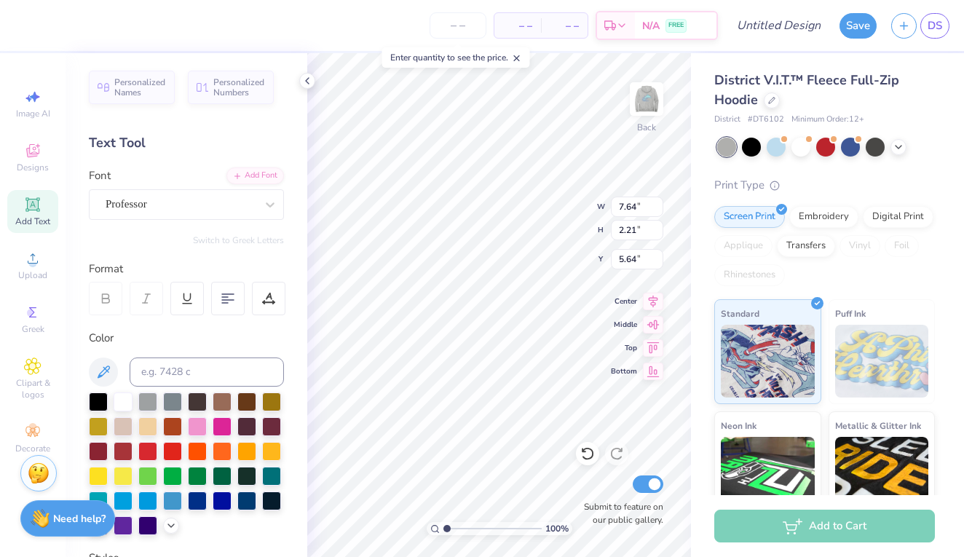
type input "6.42"
type input "2.48"
type input "5.51"
type textarea "est 1969"
type input "4.16"
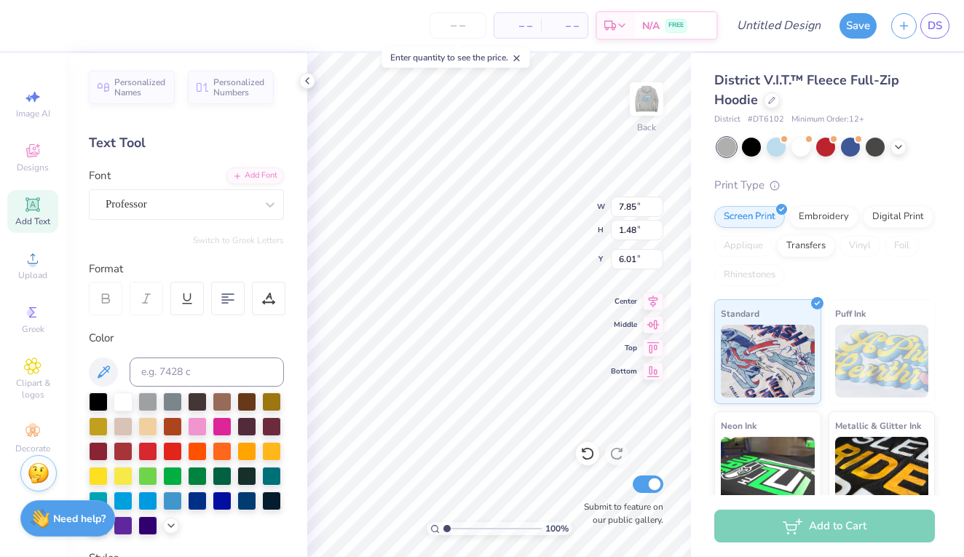
type input "0.78"
type input "4.01"
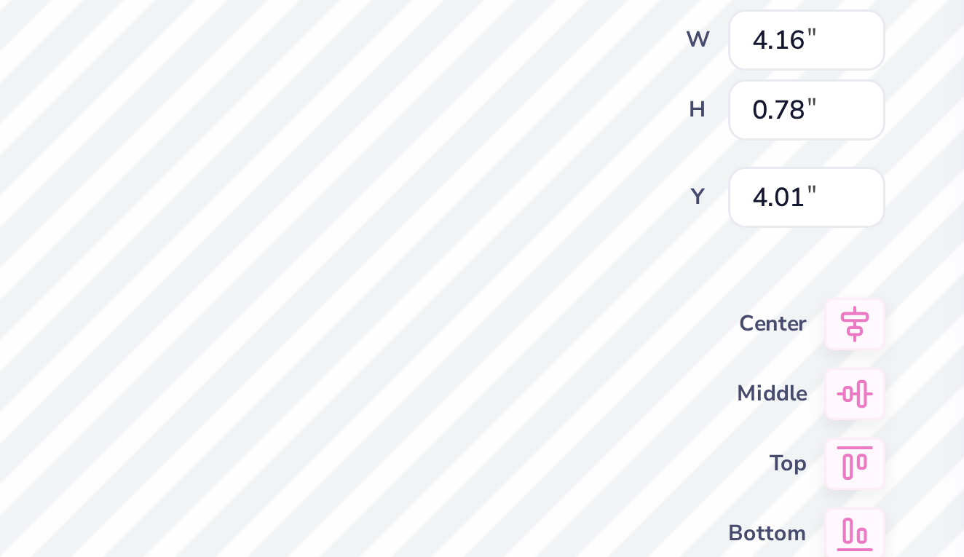
type input "2.81"
type input "0.53"
type input "2.47"
type input "4.72"
type input "1.48"
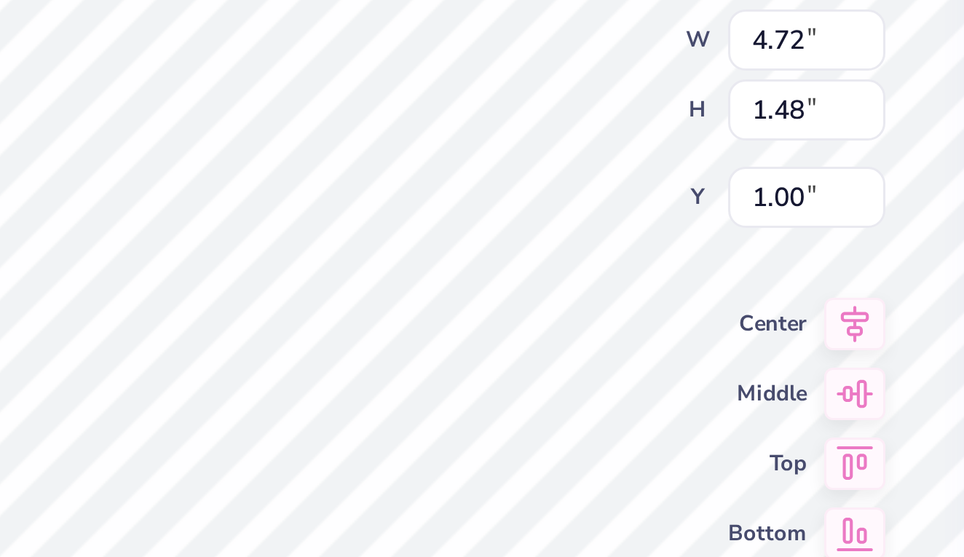
type input "0.99"
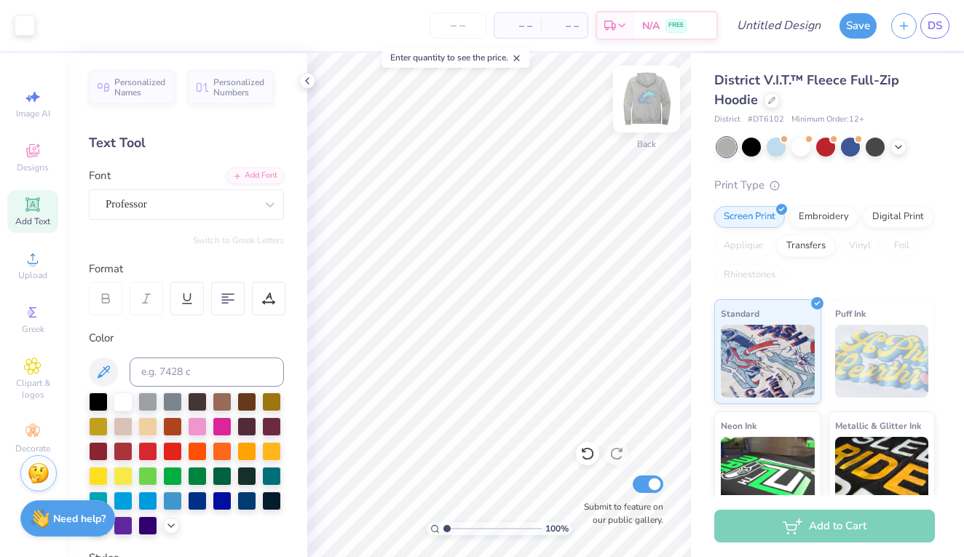
click at [641, 114] on img at bounding box center [646, 99] width 58 height 58
click at [641, 114] on img at bounding box center [646, 98] width 29 height 29
click at [815, 30] on input "Design Title" at bounding box center [796, 25] width 71 height 29
type input "wayside dolphins"
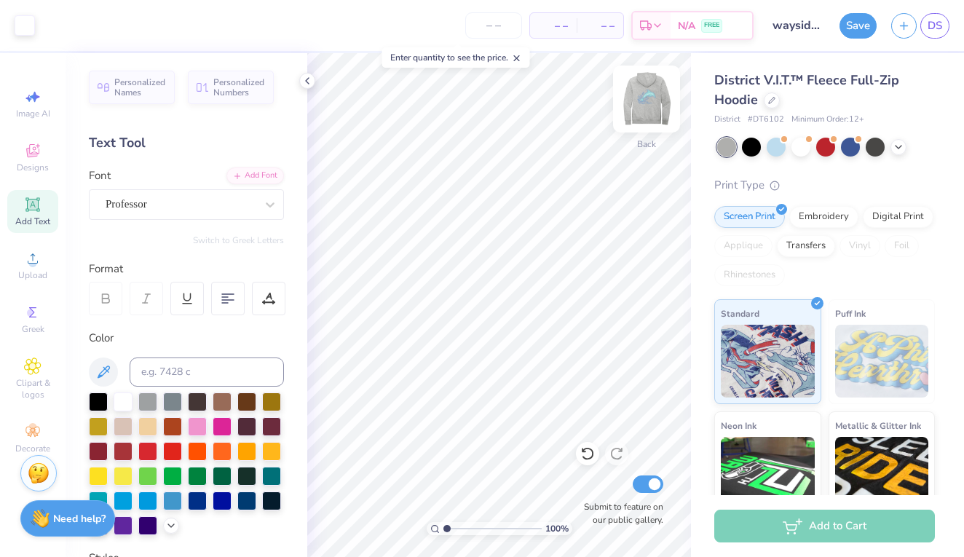
click at [645, 105] on img at bounding box center [646, 99] width 58 height 58
click at [748, 145] on div at bounding box center [751, 145] width 19 height 19
click at [649, 104] on img at bounding box center [646, 99] width 58 height 58
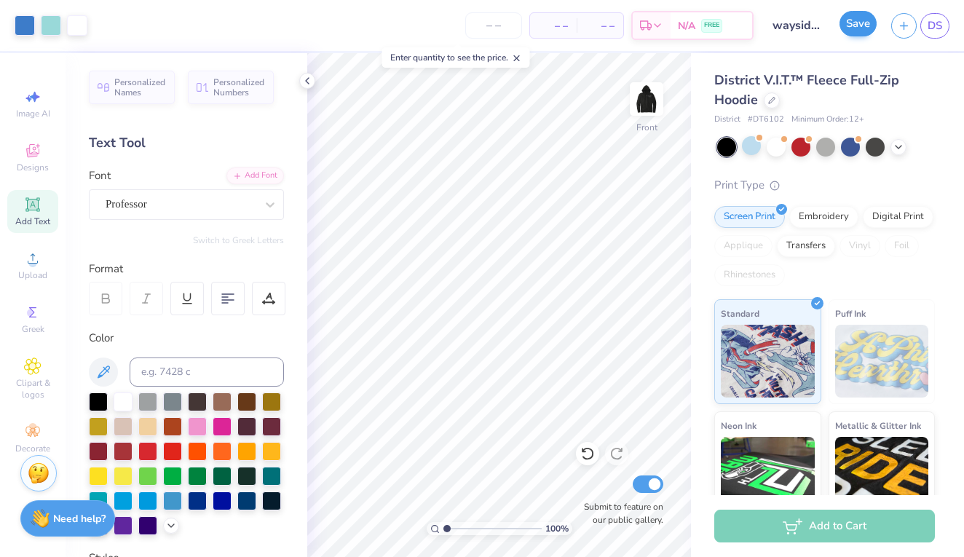
click at [847, 33] on button "Save" at bounding box center [857, 23] width 37 height 25
click at [852, 25] on div "Save" at bounding box center [857, 25] width 37 height 25
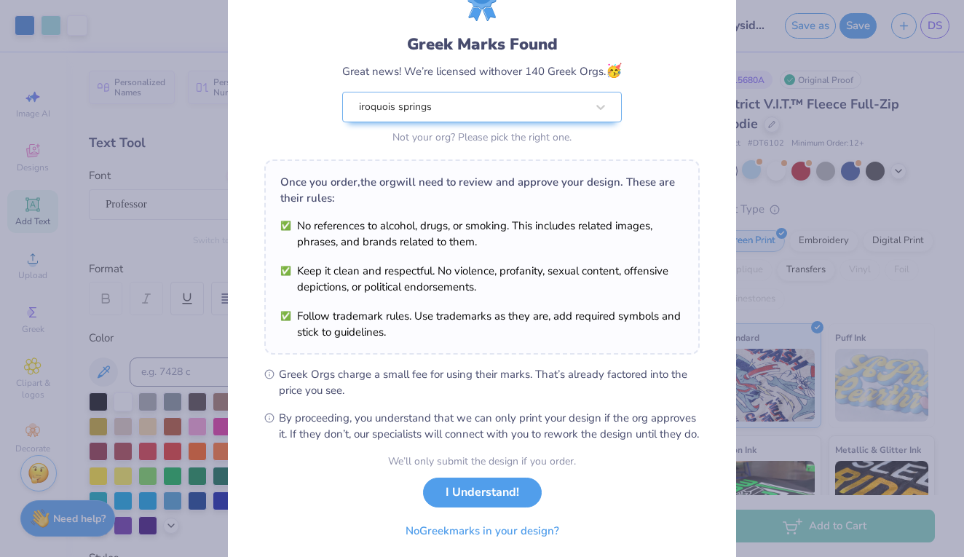
scroll to position [79, 0]
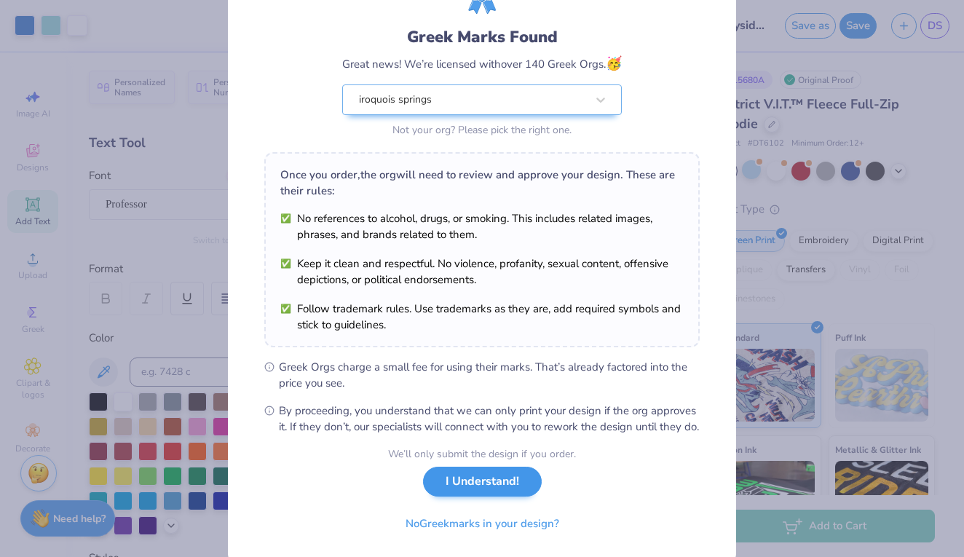
click at [463, 496] on button "I Understand!" at bounding box center [482, 482] width 119 height 30
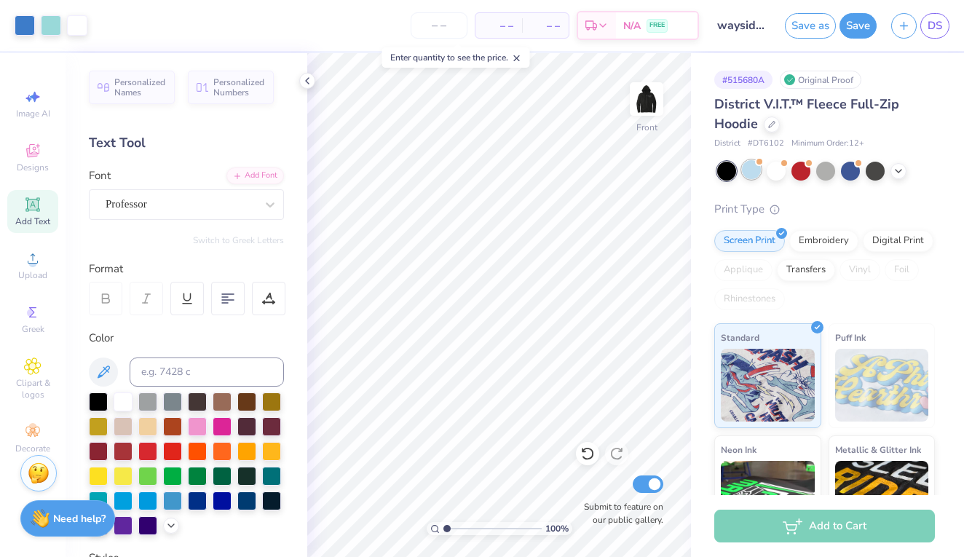
click at [753, 175] on div at bounding box center [751, 169] width 19 height 19
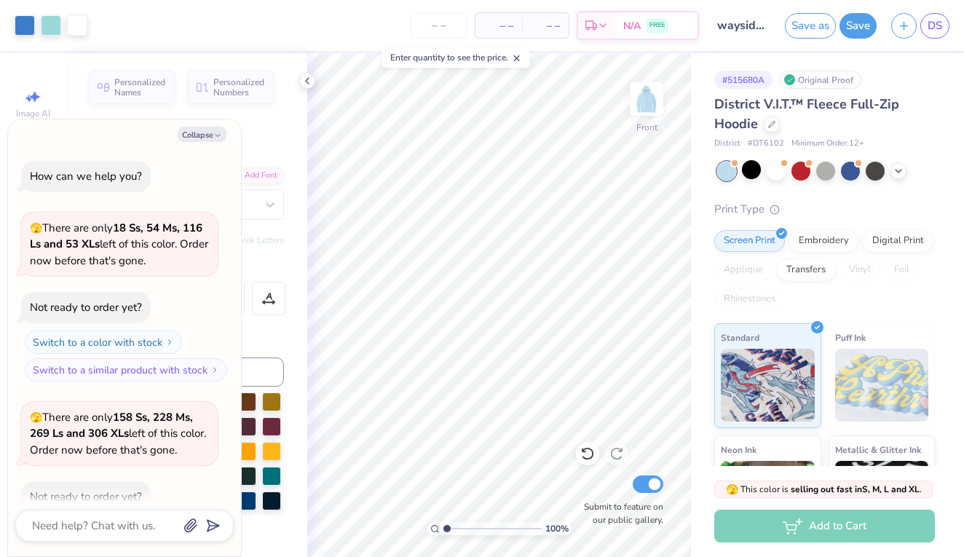
scroll to position [76, 0]
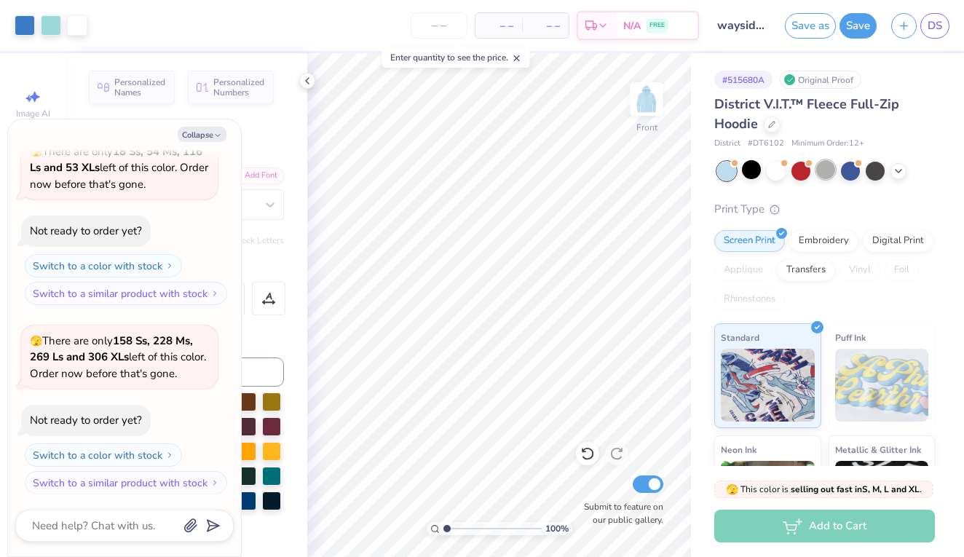
click at [831, 173] on div at bounding box center [825, 169] width 19 height 19
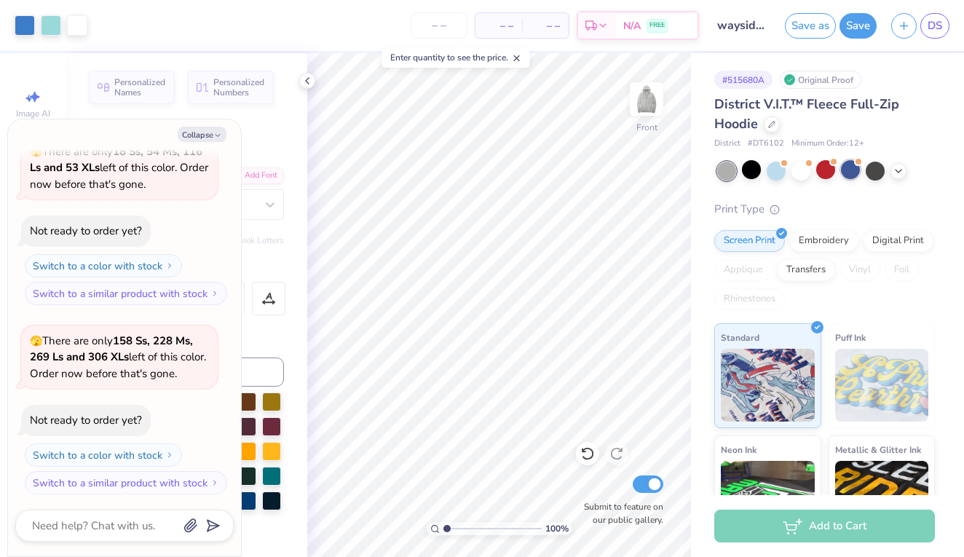
click at [847, 173] on div at bounding box center [850, 169] width 19 height 19
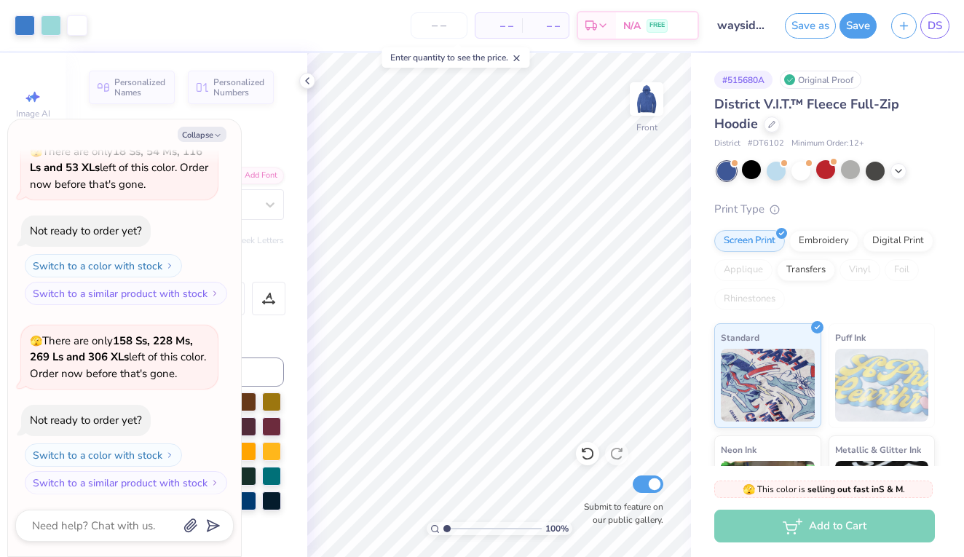
scroll to position [264, 0]
click at [869, 172] on div at bounding box center [874, 169] width 19 height 19
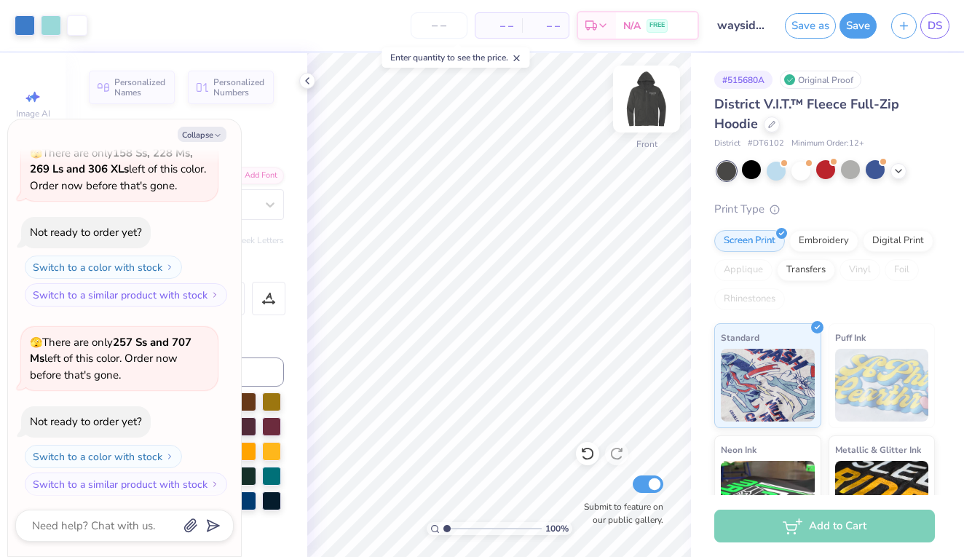
click at [646, 112] on img at bounding box center [646, 99] width 58 height 58
click at [645, 101] on img at bounding box center [646, 99] width 58 height 58
click at [645, 101] on img at bounding box center [646, 98] width 29 height 29
click at [902, 175] on div at bounding box center [898, 170] width 16 height 16
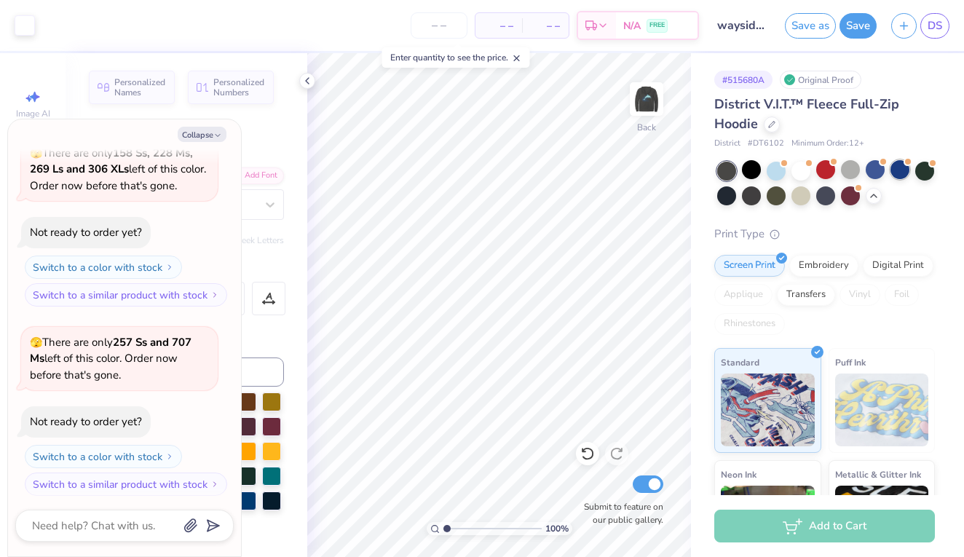
click at [899, 173] on div at bounding box center [899, 169] width 19 height 19
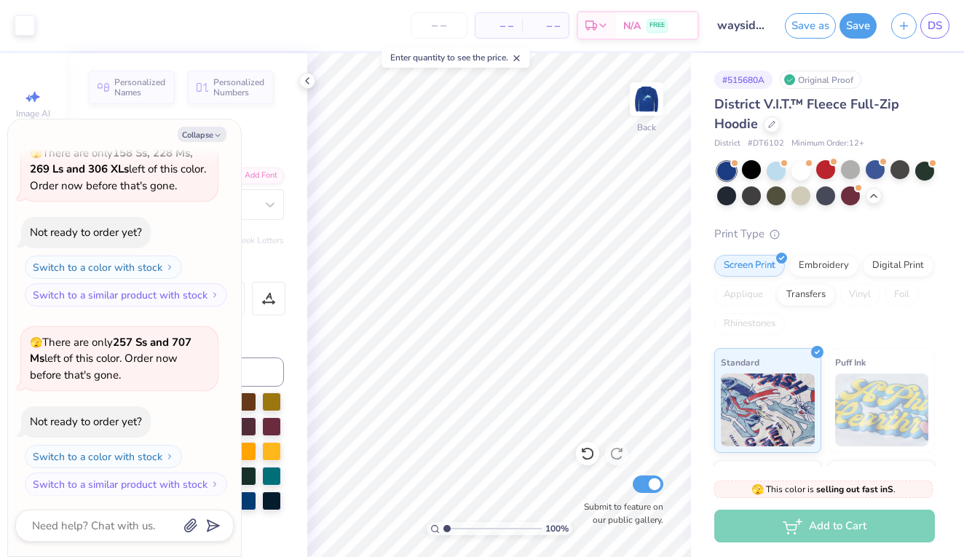
scroll to position [436, 0]
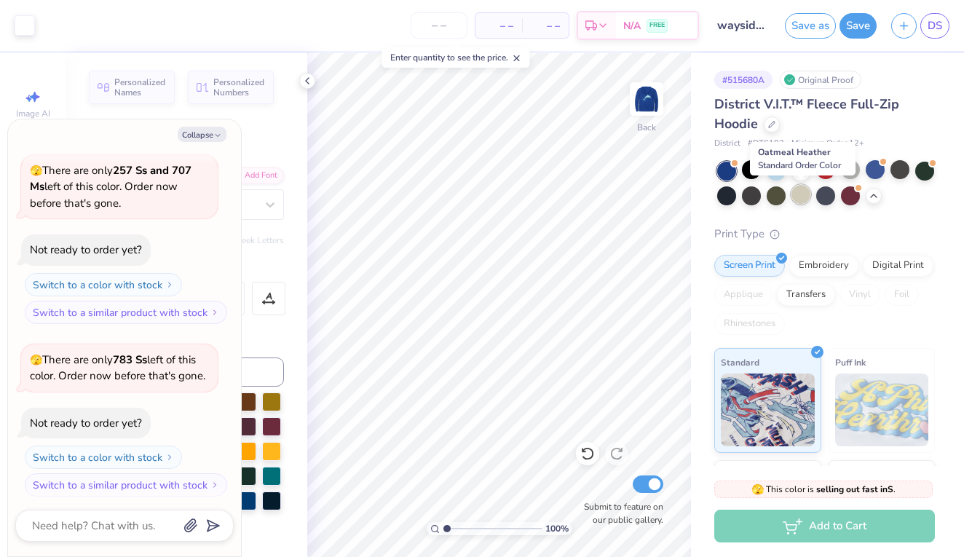
click at [801, 193] on div at bounding box center [800, 194] width 19 height 19
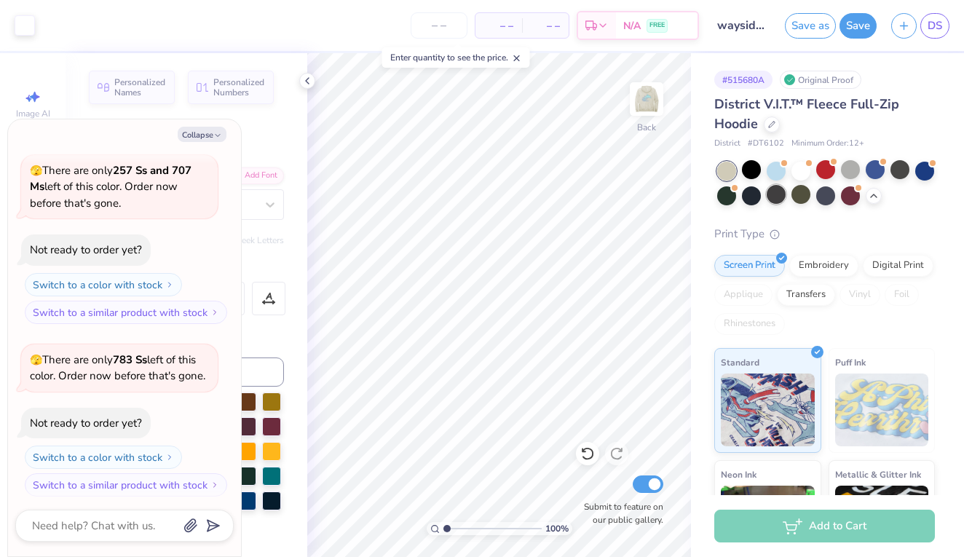
click at [780, 197] on div at bounding box center [775, 194] width 19 height 19
click at [748, 198] on div at bounding box center [751, 194] width 19 height 19
click at [754, 173] on div at bounding box center [751, 169] width 19 height 19
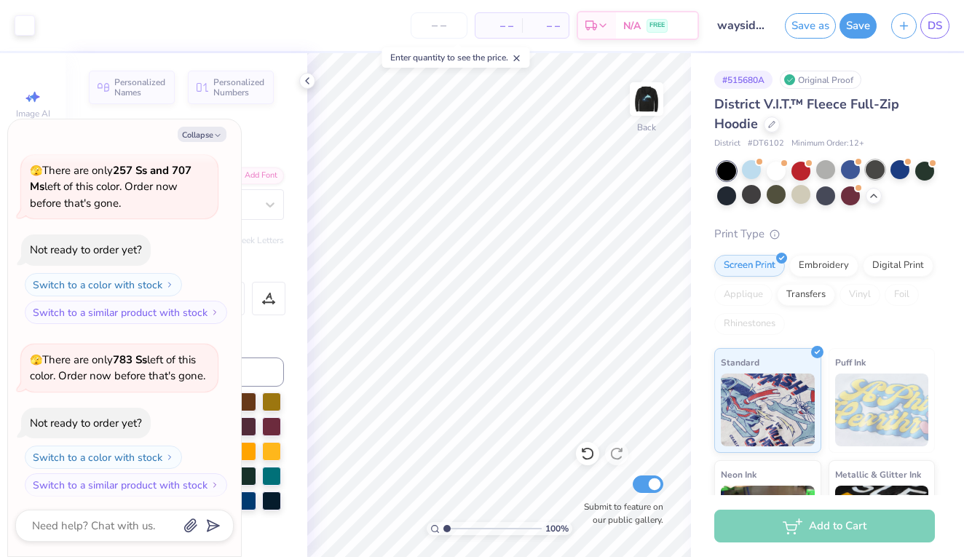
click at [874, 174] on div at bounding box center [874, 169] width 19 height 19
click at [754, 194] on div at bounding box center [751, 194] width 19 height 19
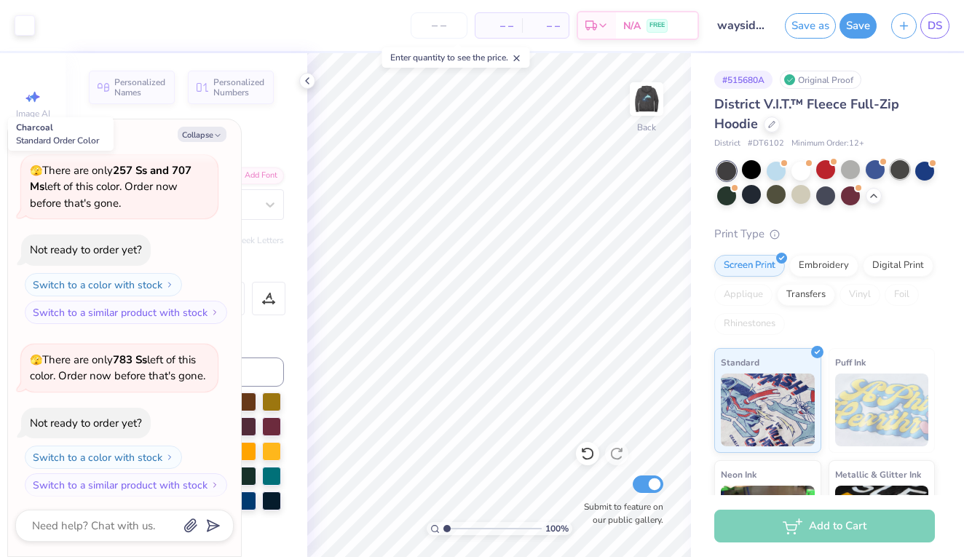
click at [896, 166] on div at bounding box center [899, 169] width 19 height 19
click at [852, 36] on button "Save" at bounding box center [857, 23] width 37 height 25
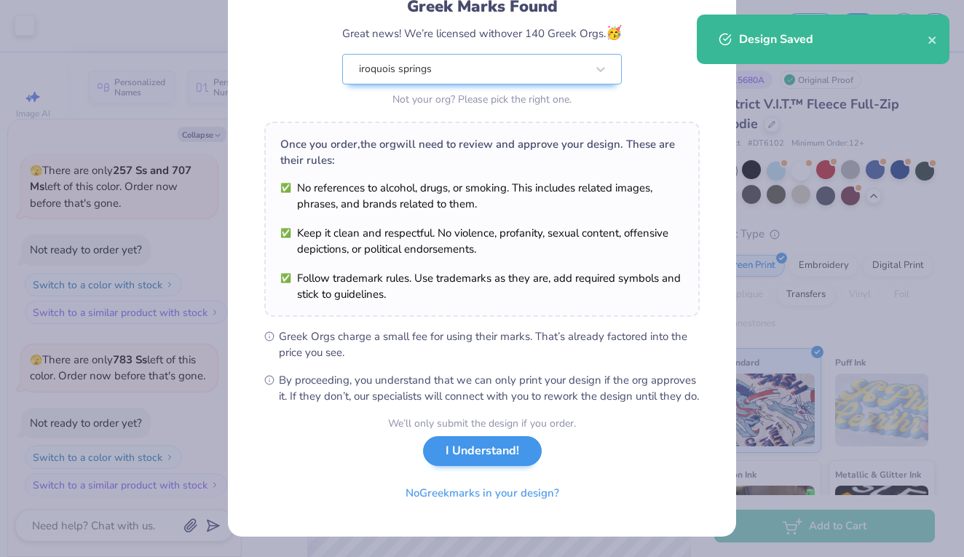
scroll to position [124, 0]
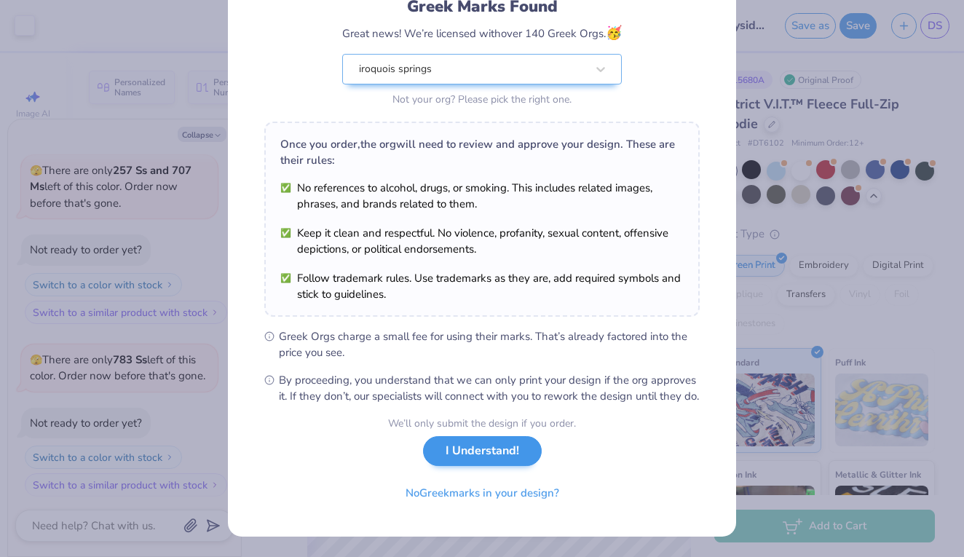
click at [489, 447] on button "I Understand!" at bounding box center [482, 451] width 119 height 30
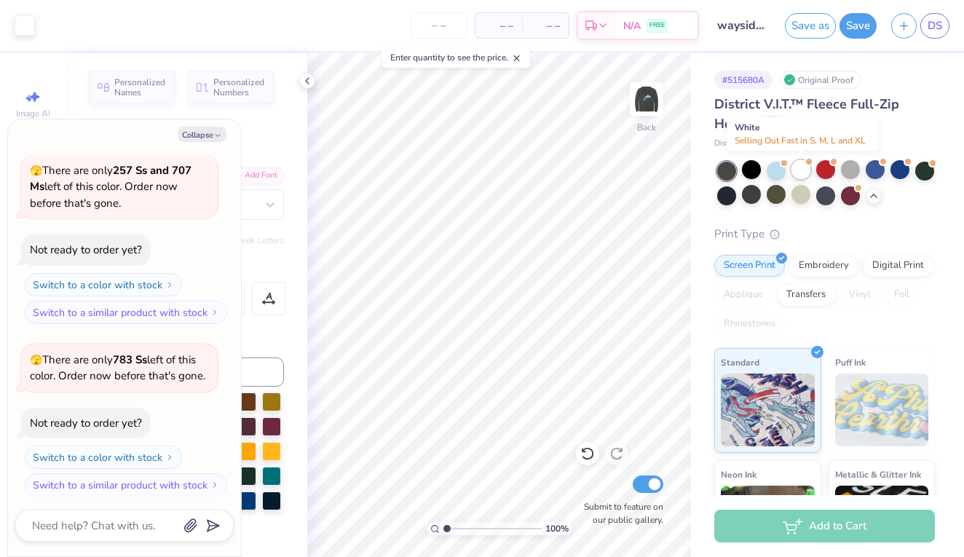
click at [800, 173] on div at bounding box center [800, 169] width 19 height 19
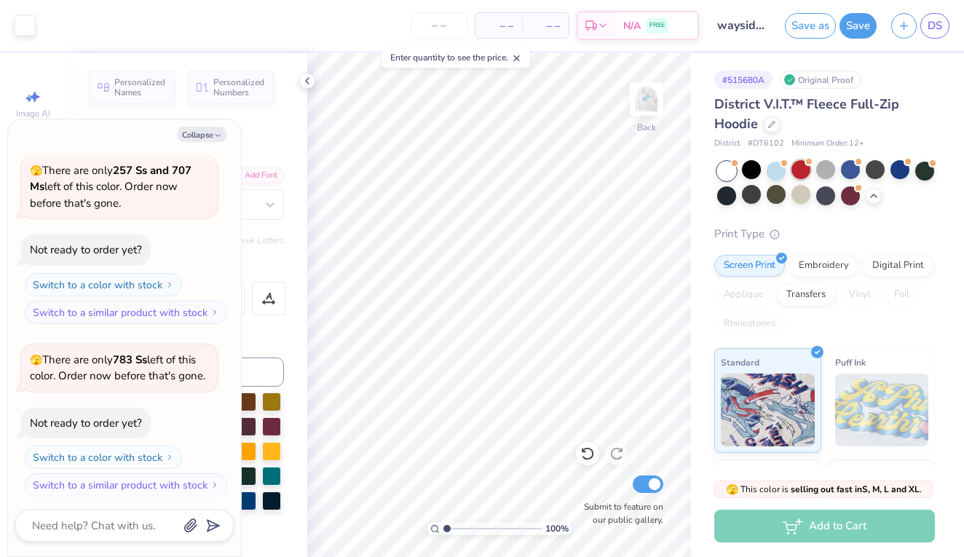
scroll to position [624, 0]
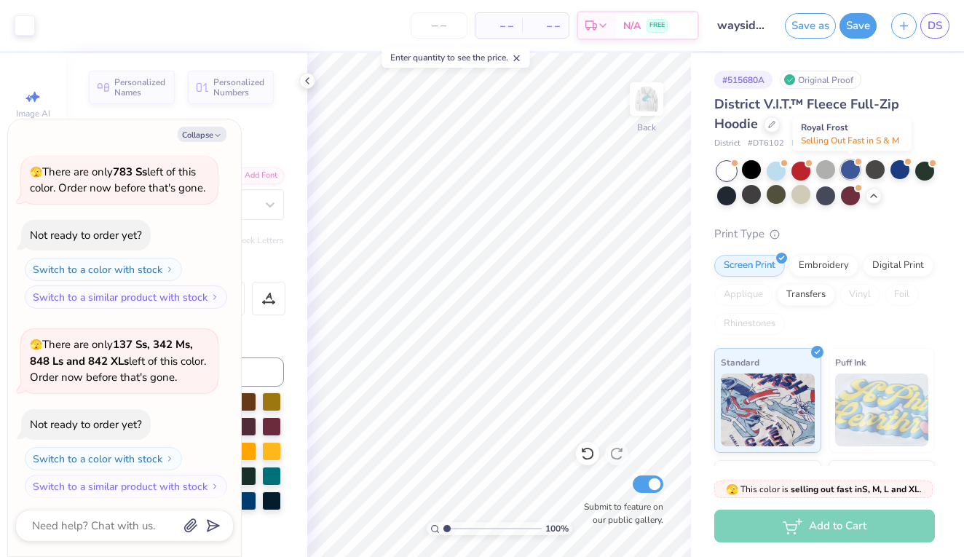
click at [857, 168] on div at bounding box center [850, 169] width 19 height 19
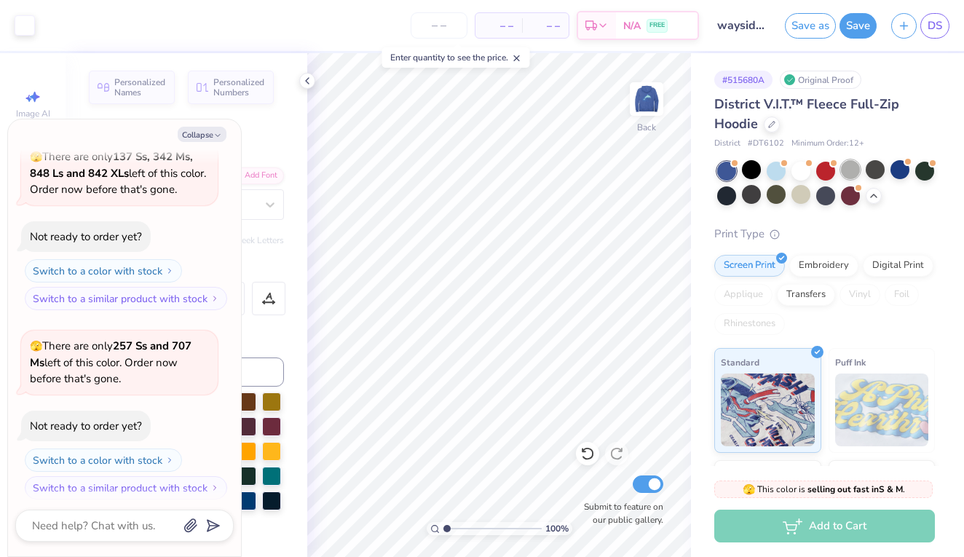
click at [856, 171] on div at bounding box center [850, 169] width 19 height 19
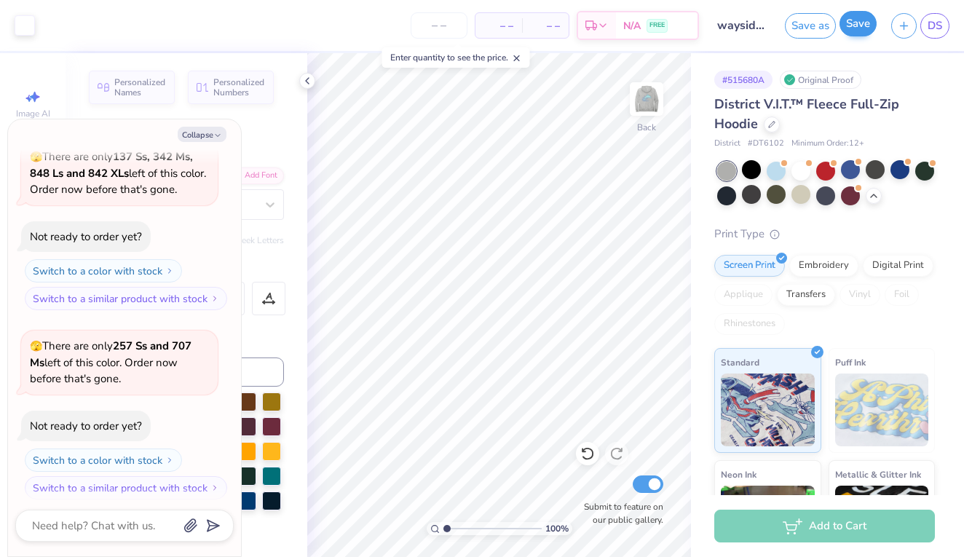
click at [851, 33] on button "Save" at bounding box center [857, 23] width 37 height 25
type textarea "x"
